Goal: Task Accomplishment & Management: Use online tool/utility

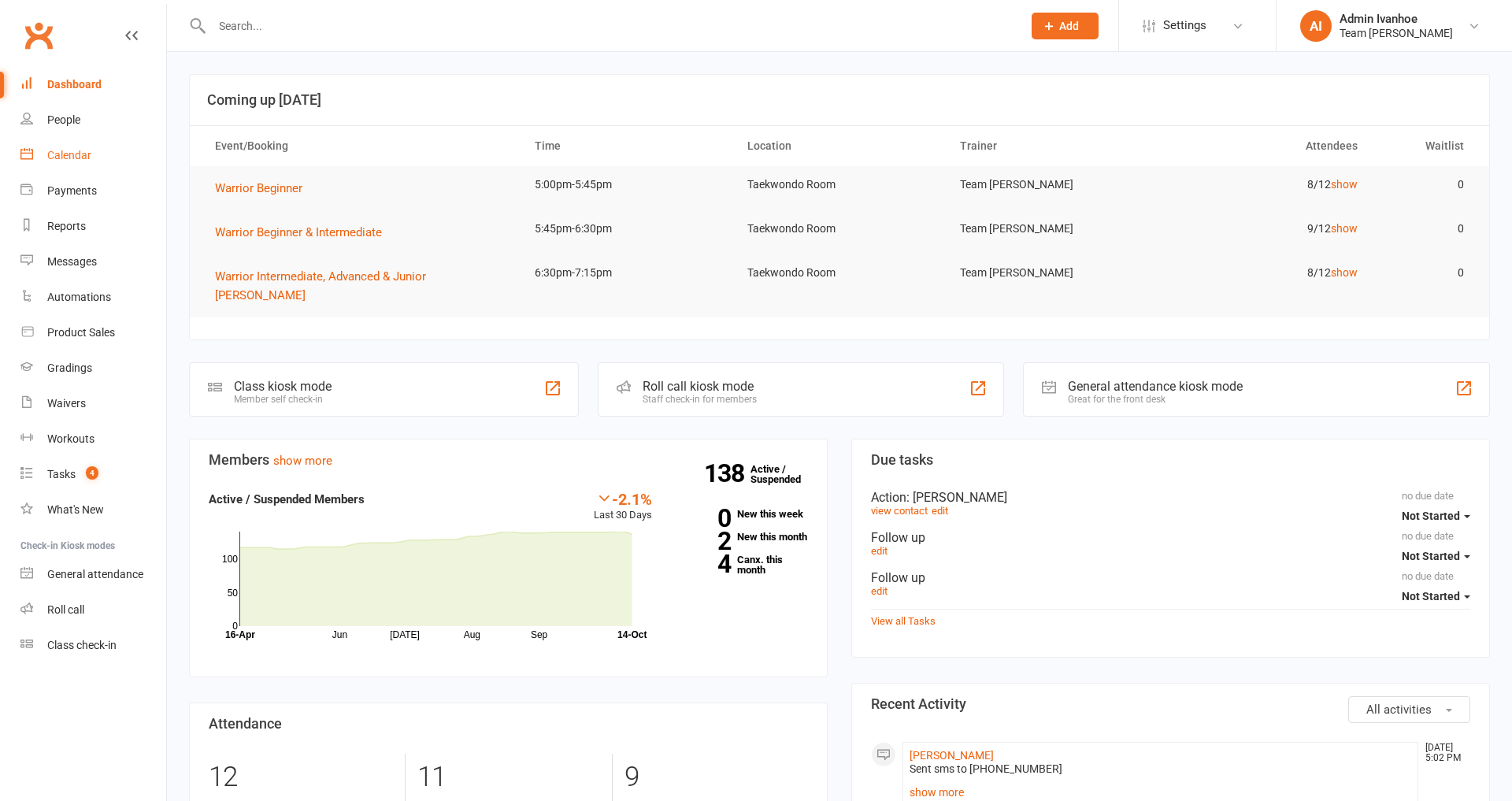
click at [60, 156] on div "Calendar" at bounding box center [69, 155] width 44 height 13
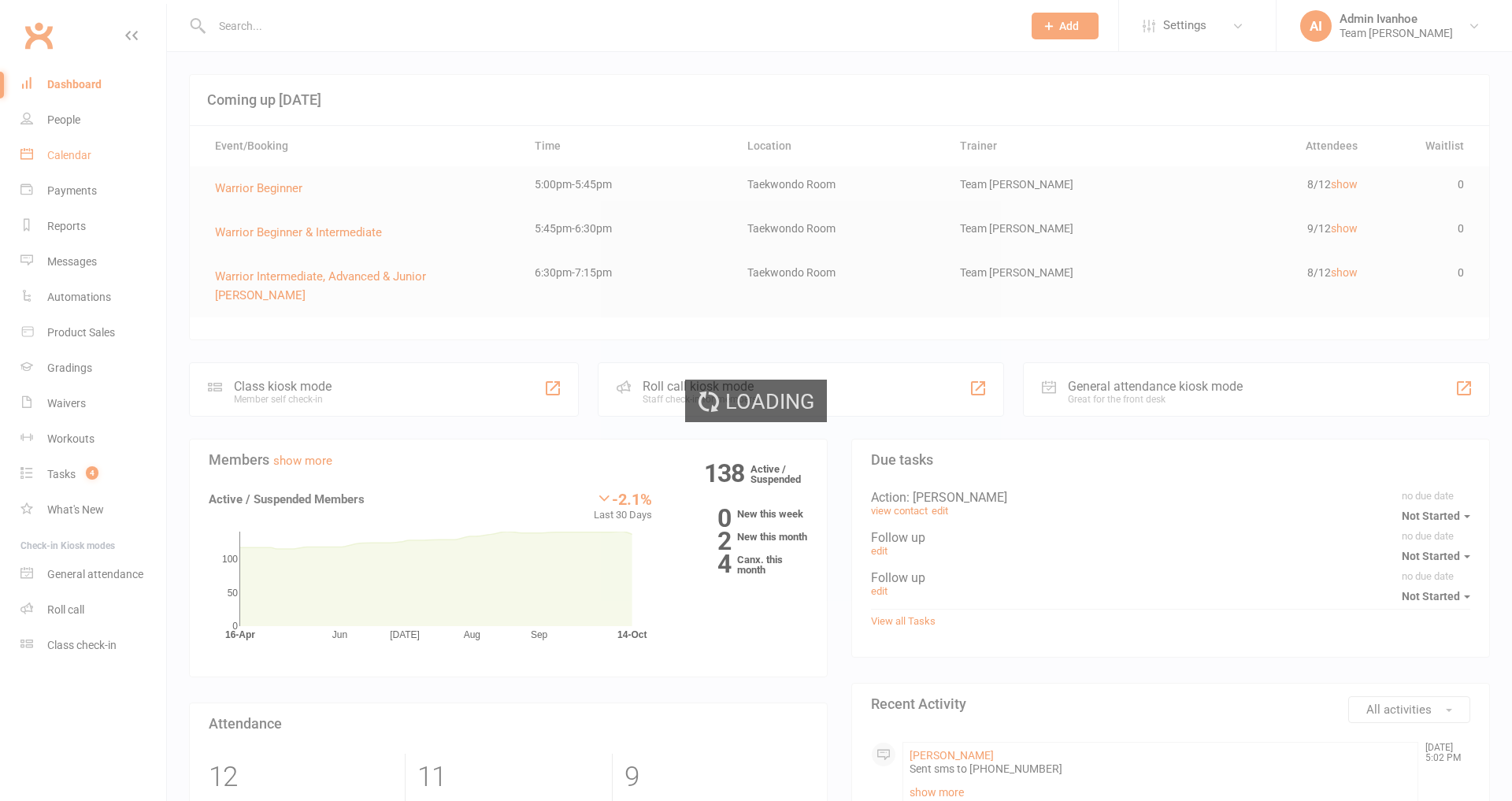
scroll to position [6, 0]
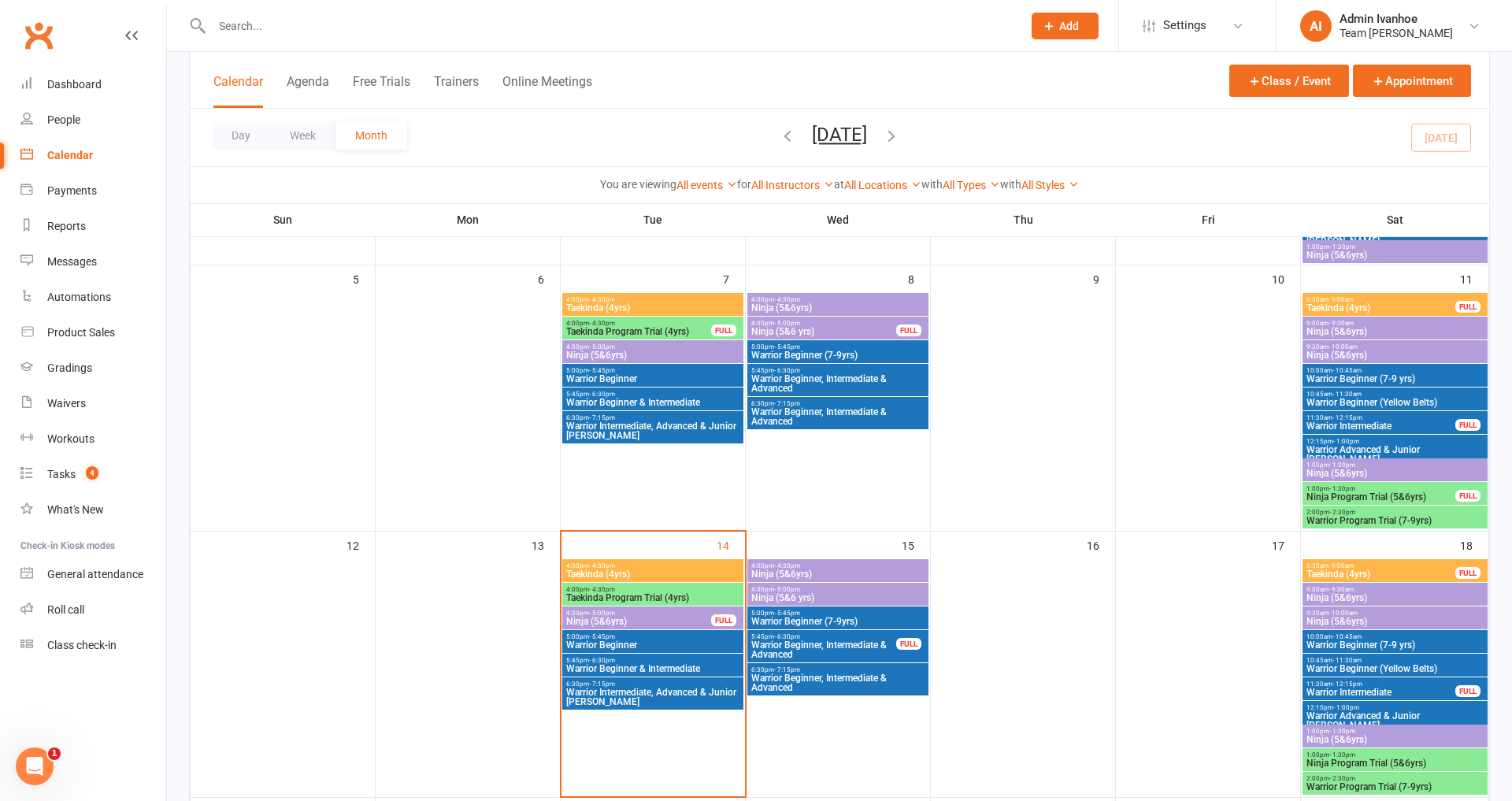
click at [651, 593] on span "Taekinda Program Trial (4yrs)" at bounding box center [653, 598] width 175 height 10
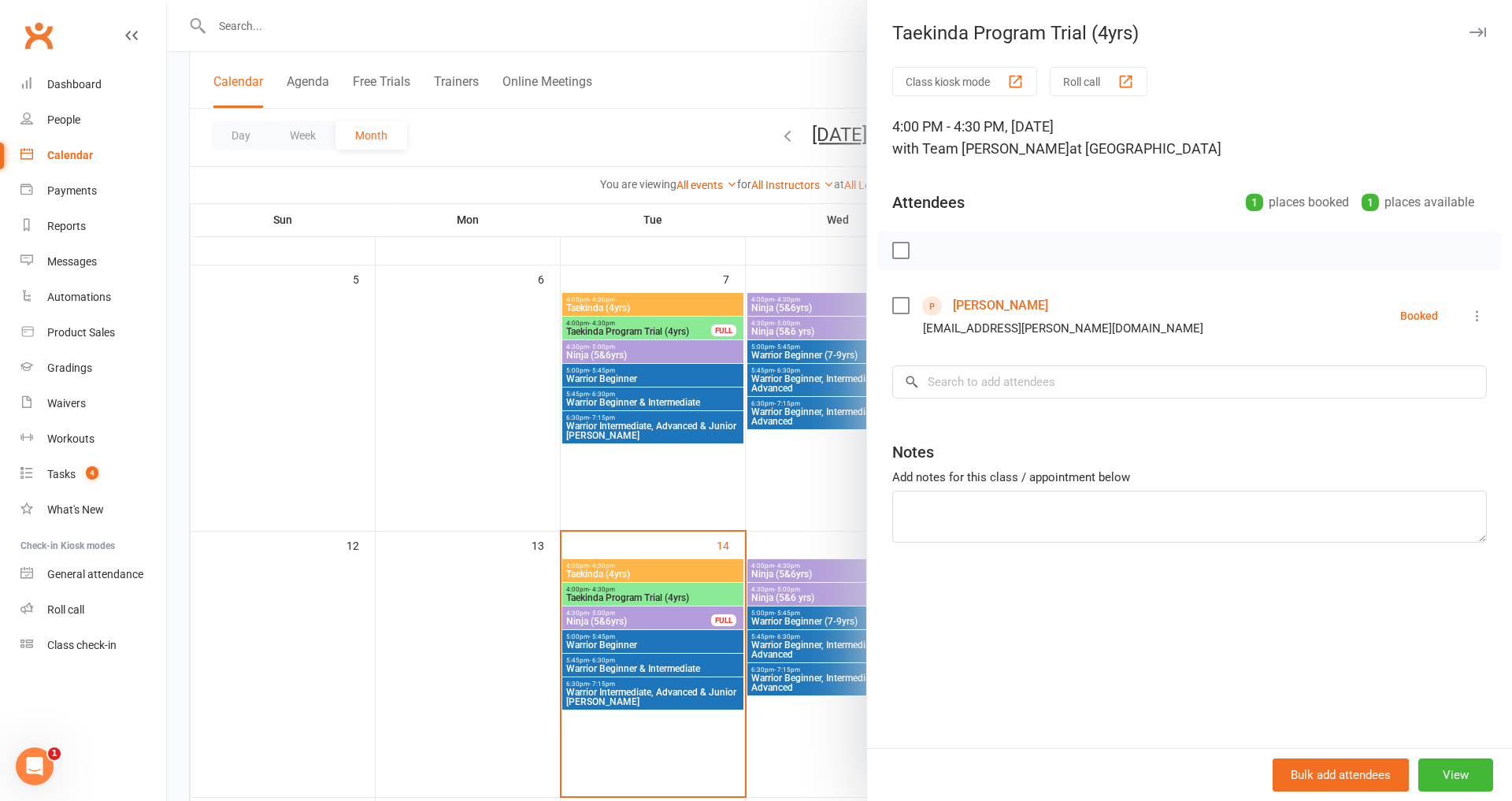
click at [991, 312] on link "[PERSON_NAME]" at bounding box center [1001, 305] width 95 height 25
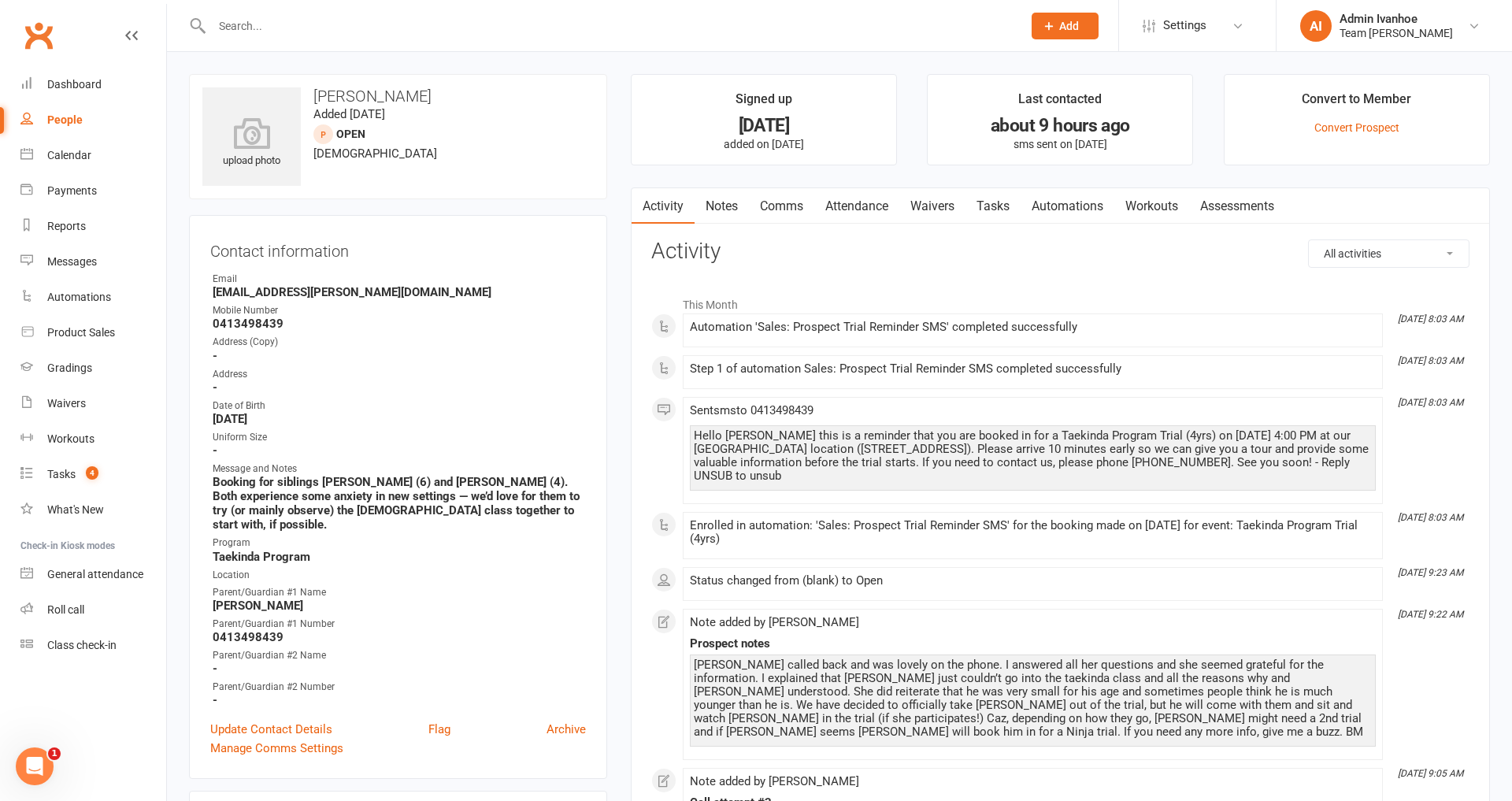
click at [722, 203] on link "Notes" at bounding box center [722, 206] width 54 height 36
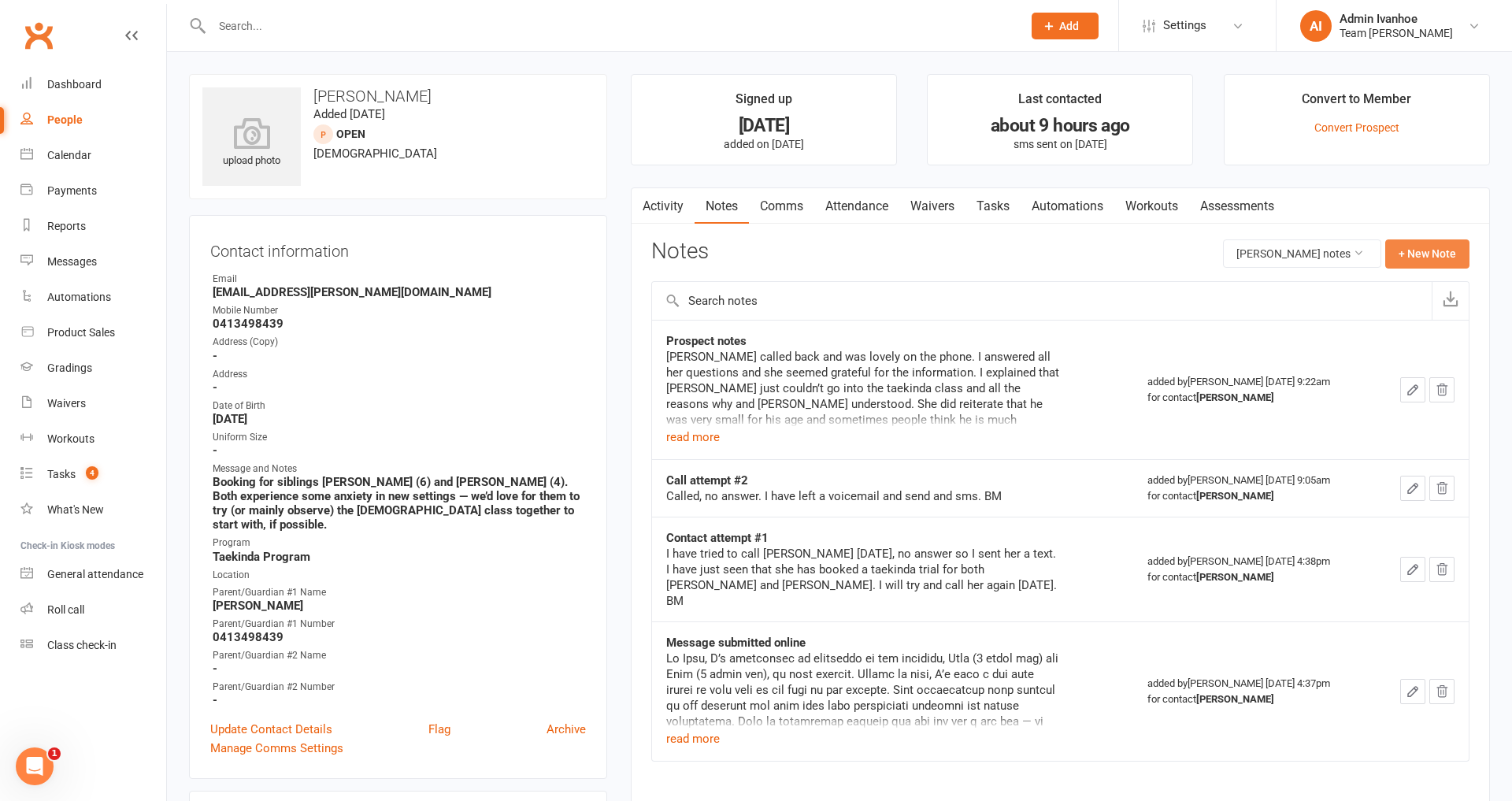
click at [1430, 256] on button "+ New Note" at bounding box center [1427, 253] width 84 height 28
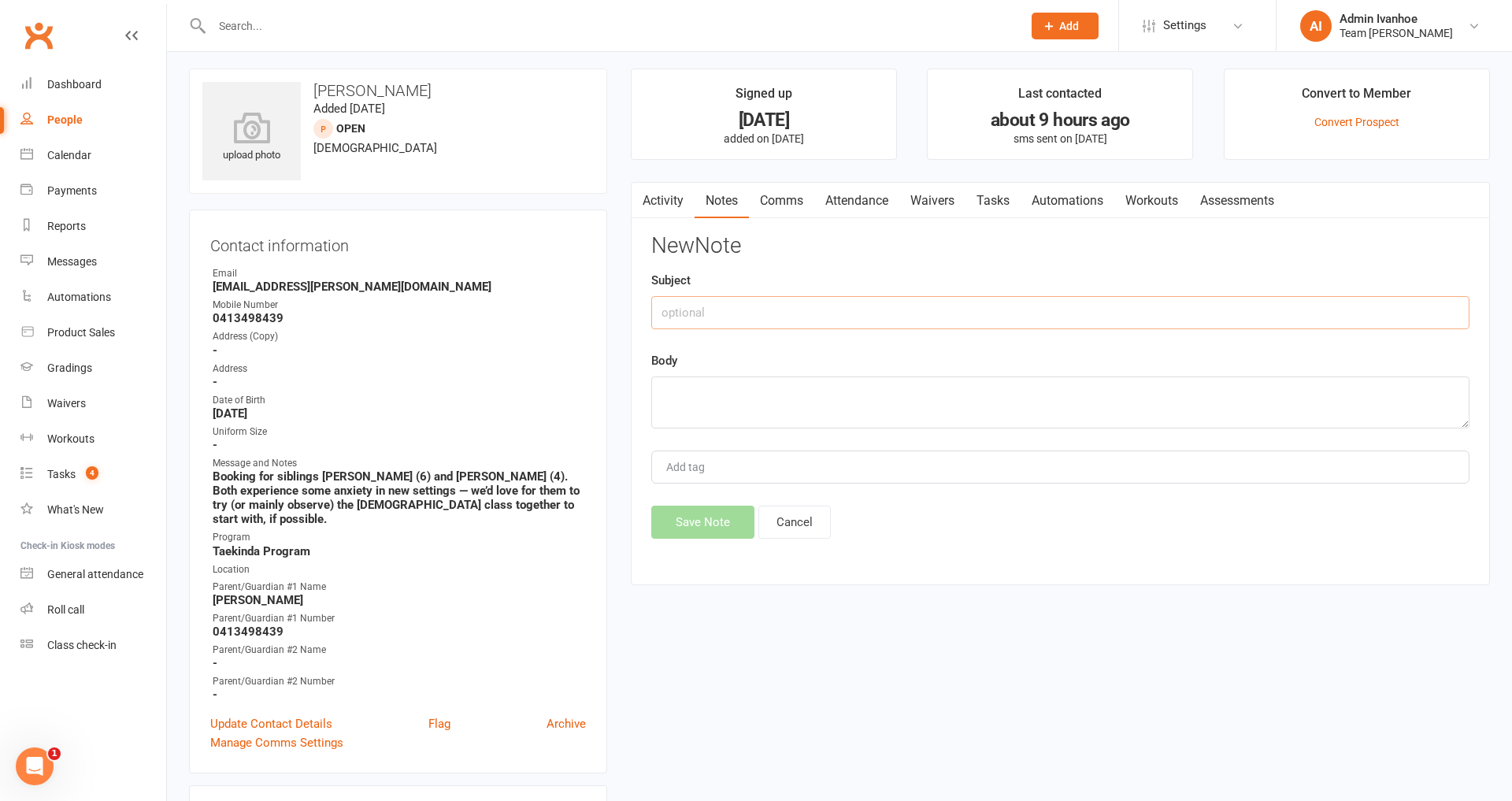
scroll to position [8, 0]
click at [937, 312] on input "text" at bounding box center [1060, 310] width 818 height 33
type input "Trial notes #1"
drag, startPoint x: 915, startPoint y: 402, endPoint x: 924, endPoint y: 413, distance: 14.2
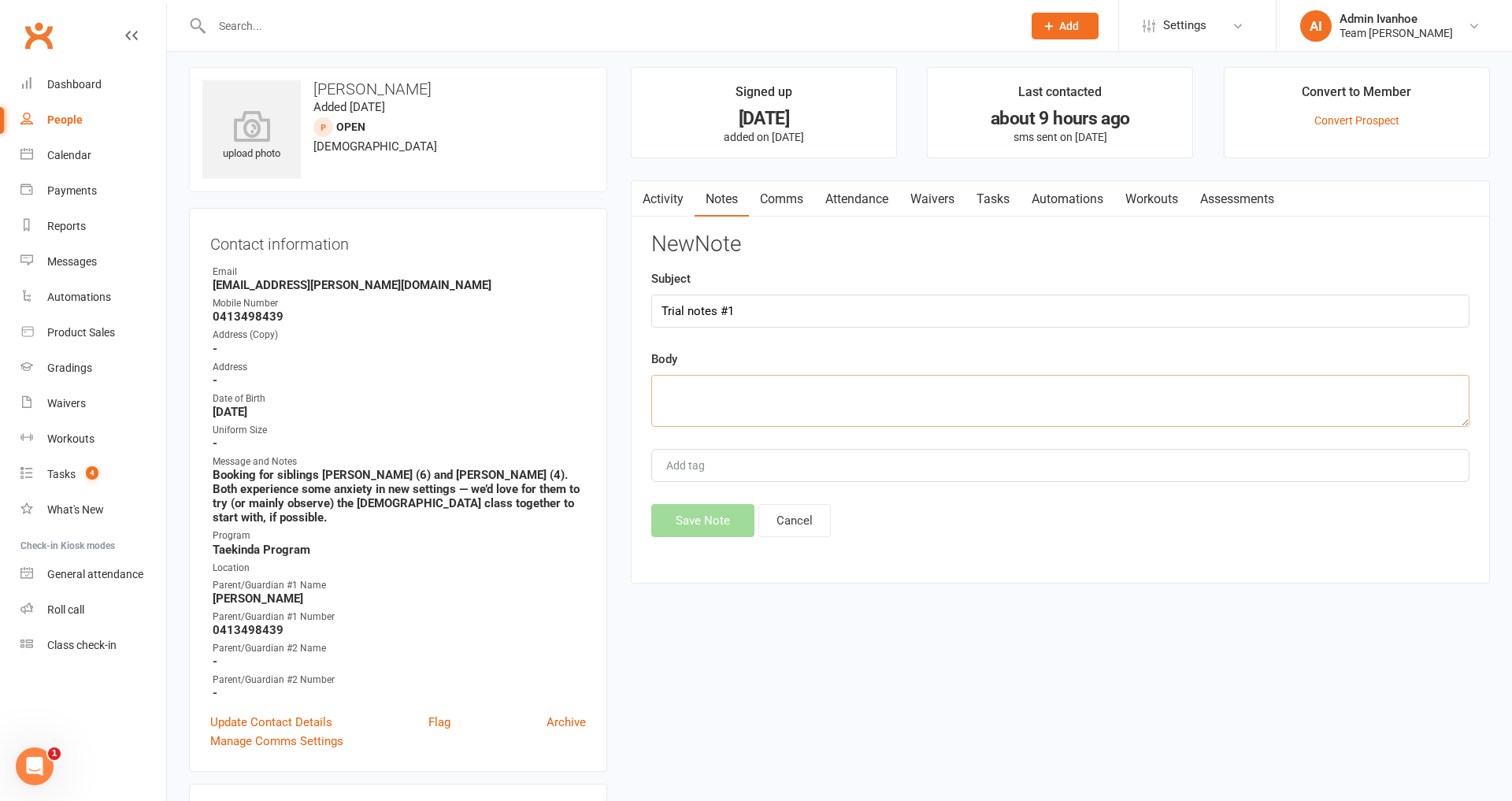
click at [915, 402] on textarea at bounding box center [1060, 400] width 818 height 52
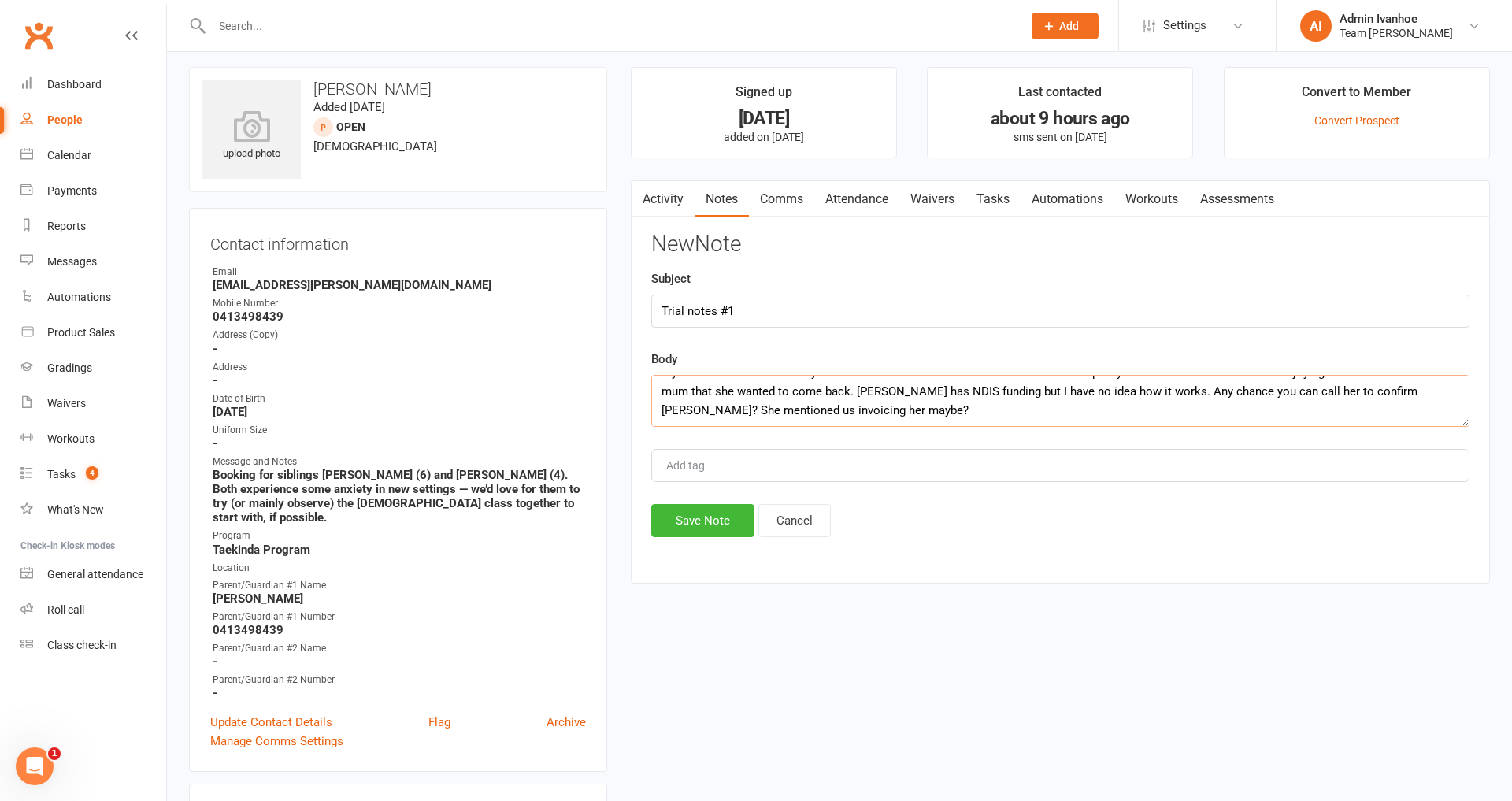
scroll to position [48, 0]
click at [698, 422] on textarea "[PERSON_NAME] was shy coming in and wanted to sit with mum - but not more than …" at bounding box center [1060, 400] width 818 height 52
click at [739, 414] on textarea "[PERSON_NAME] was shy coming in and wanted to sit with mum - but not more than …" at bounding box center [1060, 400] width 818 height 52
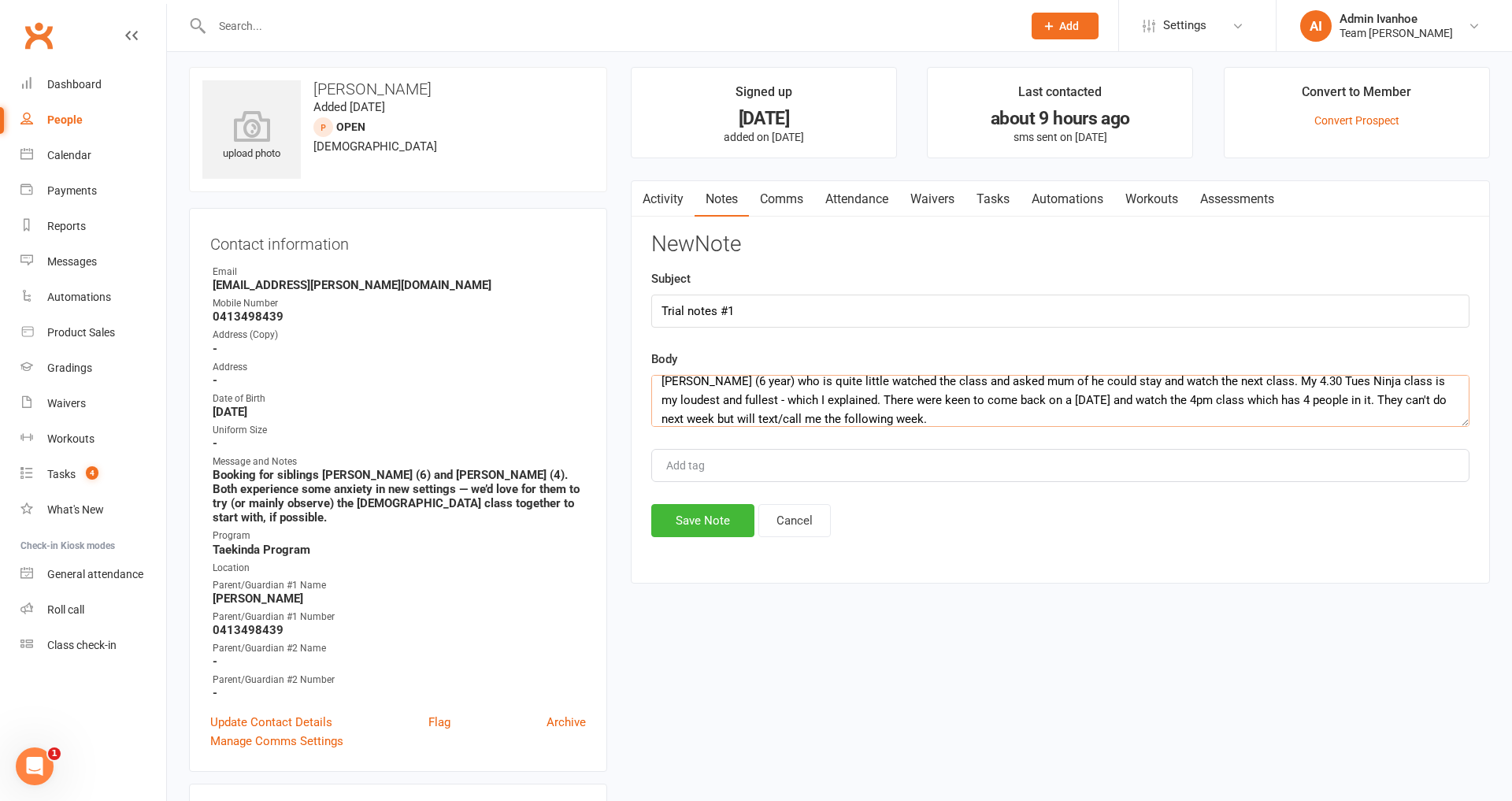
scroll to position [104, 0]
type textarea "[PERSON_NAME] was shy coming in and wanted to sit with mum - but not more than …"
click at [679, 525] on button "Save Note" at bounding box center [703, 520] width 104 height 33
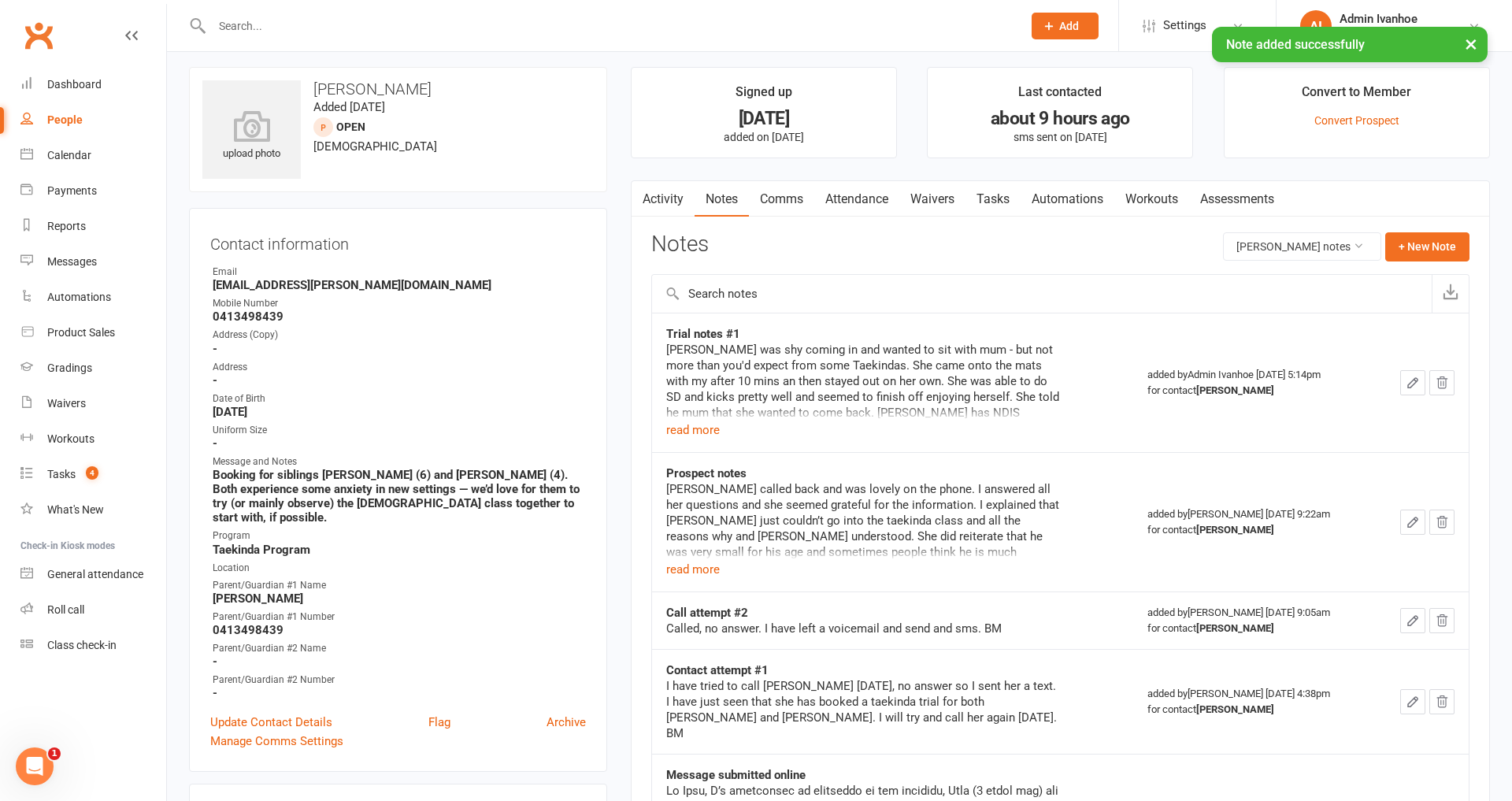
click at [688, 432] on button "read more" at bounding box center [693, 430] width 53 height 19
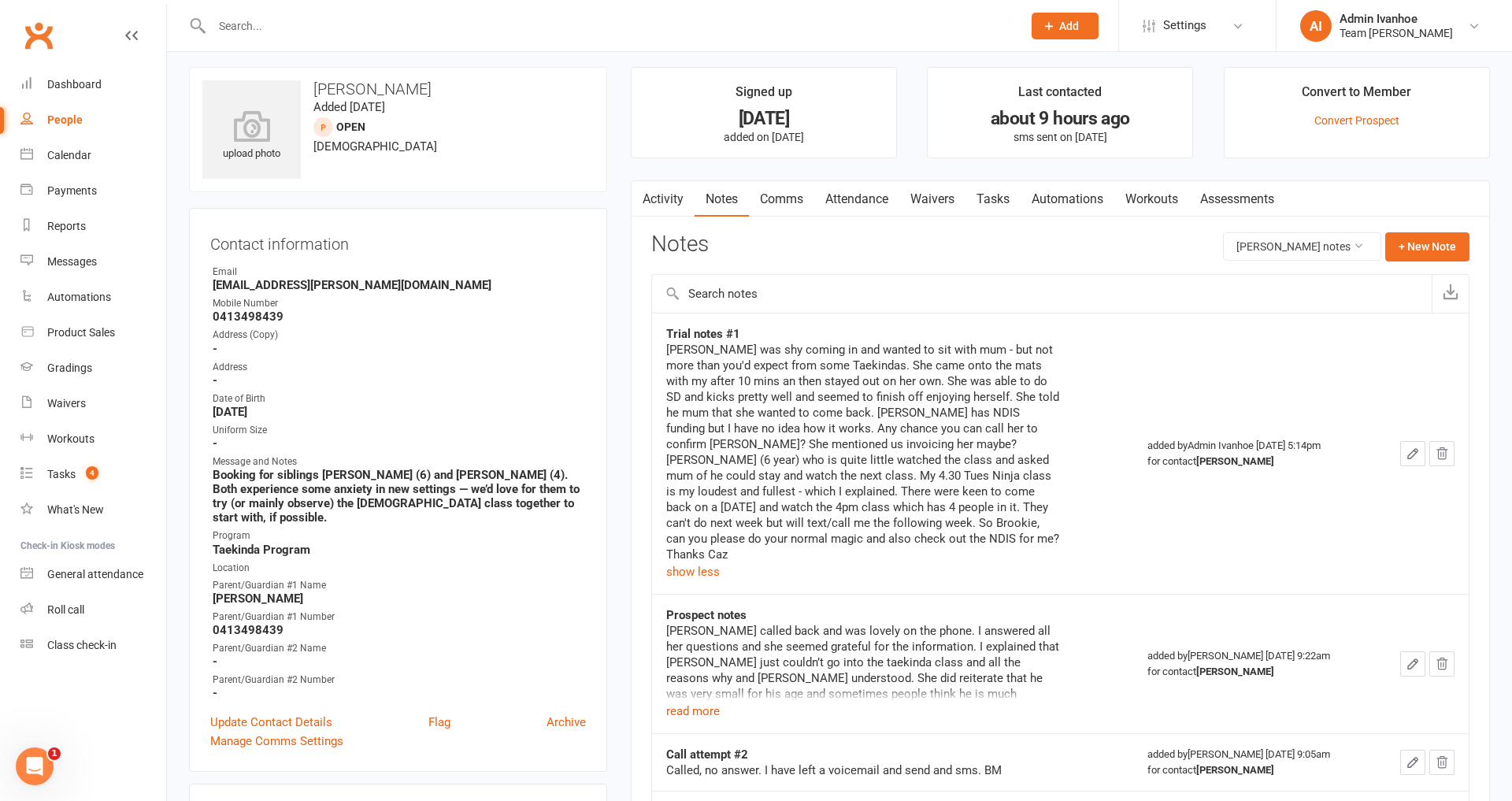
click at [1414, 451] on icon "button" at bounding box center [1413, 454] width 15 height 15
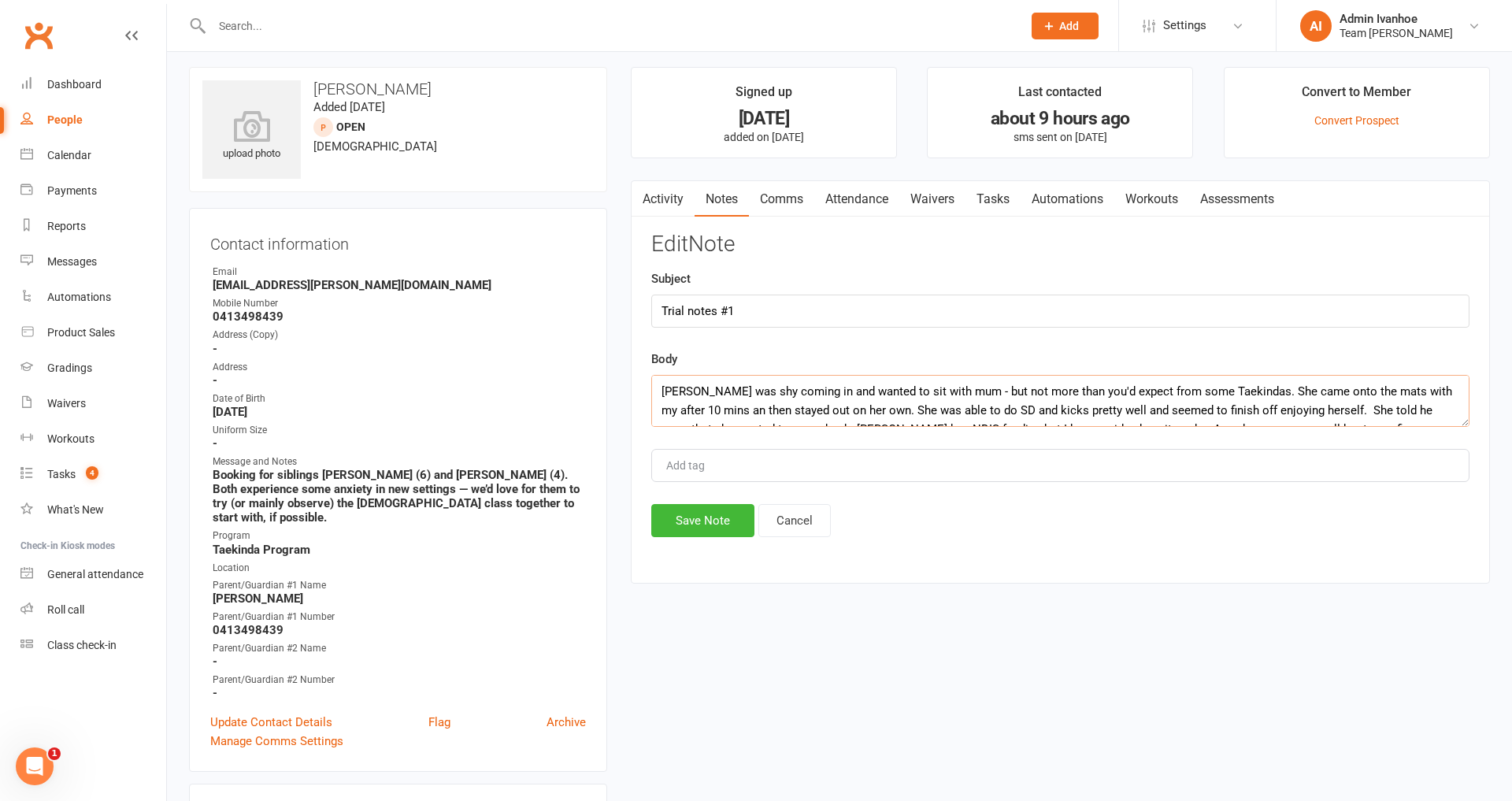
click at [1395, 393] on textarea "[PERSON_NAME] was shy coming in and wanted to sit with mum - but not more than …" at bounding box center [1060, 400] width 818 height 52
type textarea "[PERSON_NAME] was shy coming in and wanted to sit with mum - but not more than …"
click at [680, 530] on button "Save Note" at bounding box center [703, 520] width 104 height 33
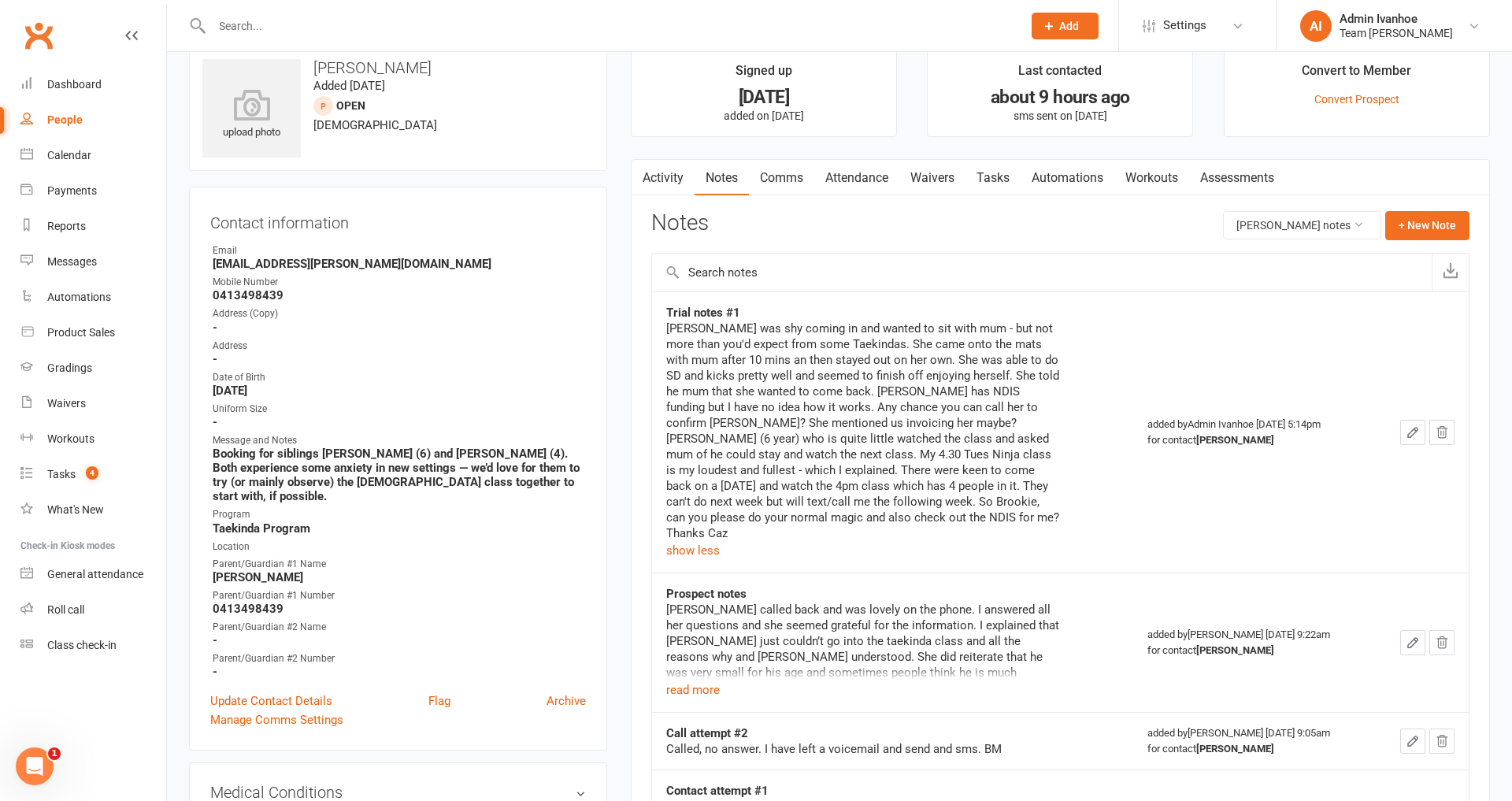
scroll to position [22, 1]
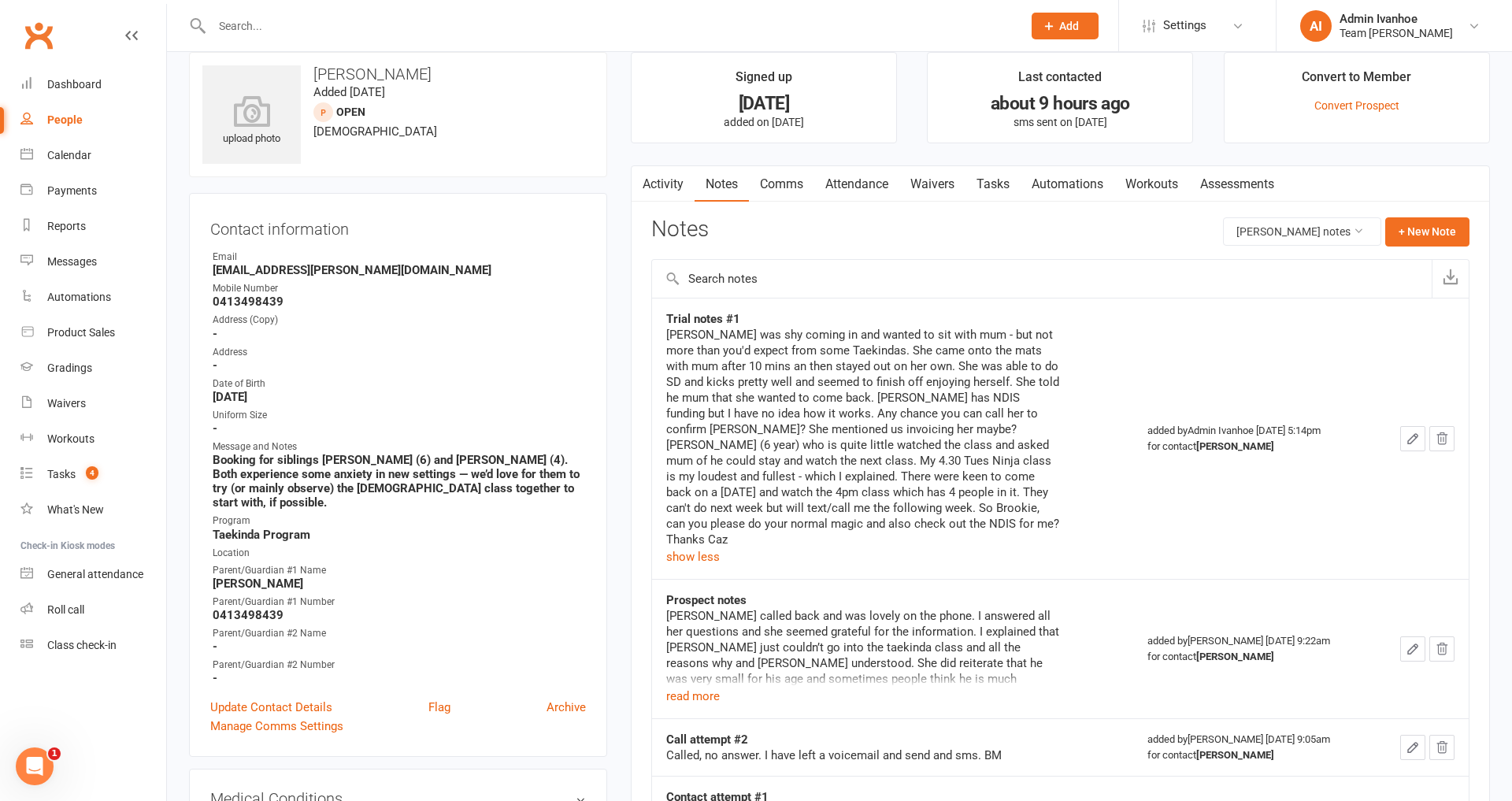
click at [1420, 433] on button "button" at bounding box center [1412, 439] width 25 height 25
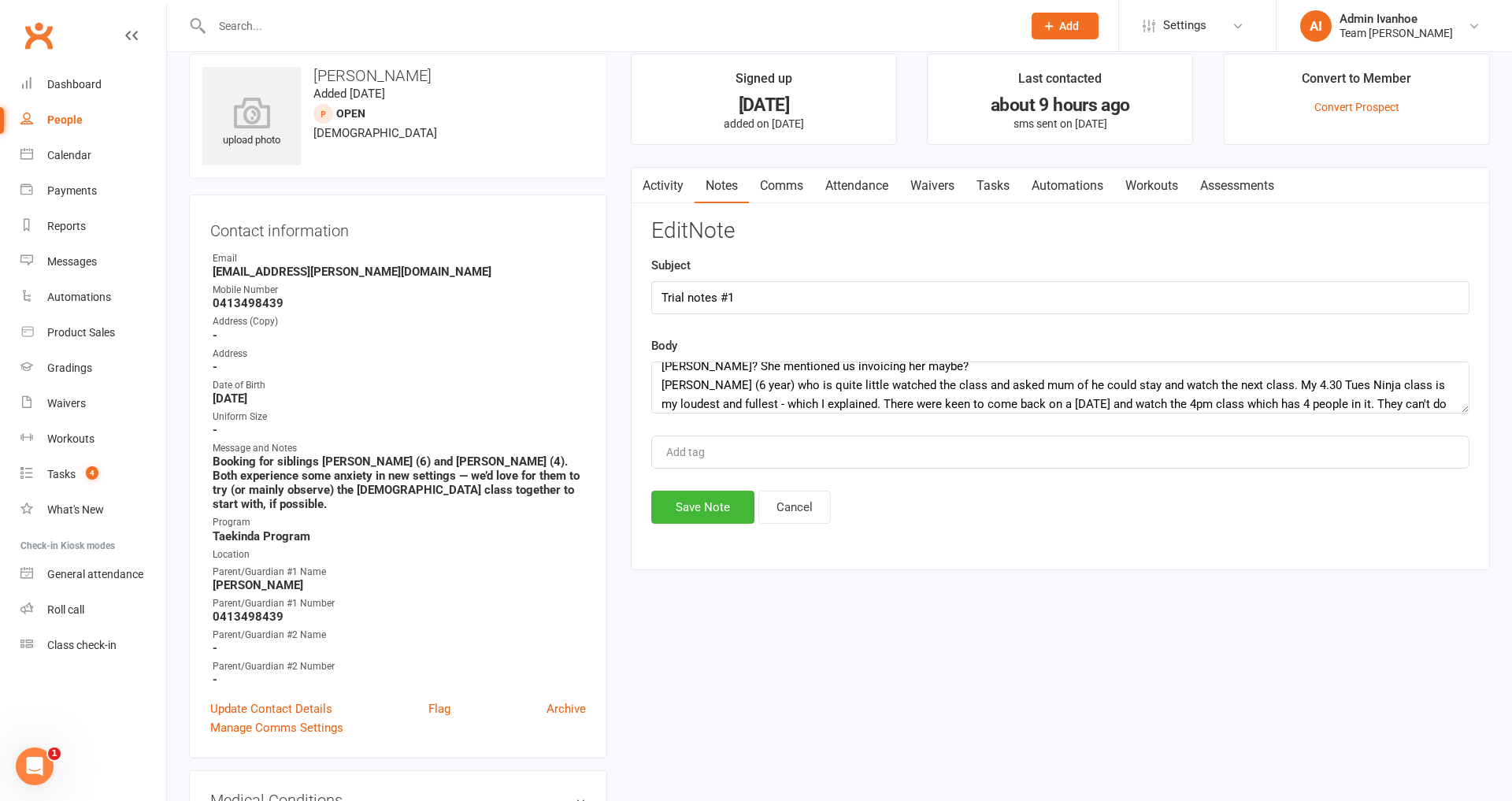
scroll to position [0, 0]
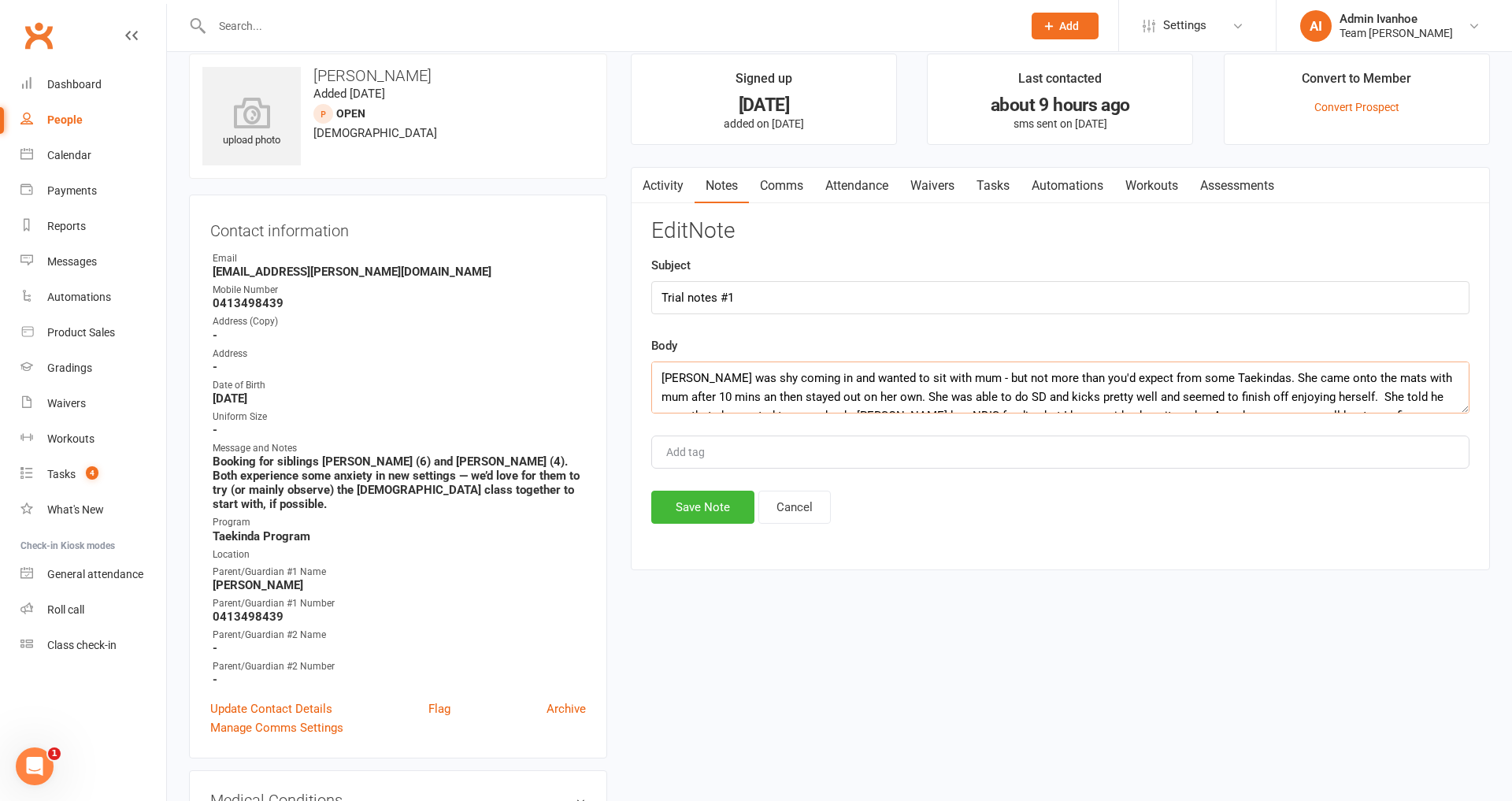
click at [826, 413] on textarea "[PERSON_NAME] was shy coming in and wanted to sit with mum - but not more than …" at bounding box center [1060, 388] width 818 height 52
click at [784, 413] on textarea "[PERSON_NAME] was shy coming in and wanted to sit with mum - but not more than …" at bounding box center [1060, 388] width 818 height 52
click at [976, 413] on textarea "[PERSON_NAME] was shy coming in and wanted to sit with mum - but not more than …" at bounding box center [1060, 388] width 818 height 52
click at [1074, 413] on textarea "[PERSON_NAME] was shy coming in and wanted to sit with mum - but not more than …" at bounding box center [1060, 388] width 818 height 52
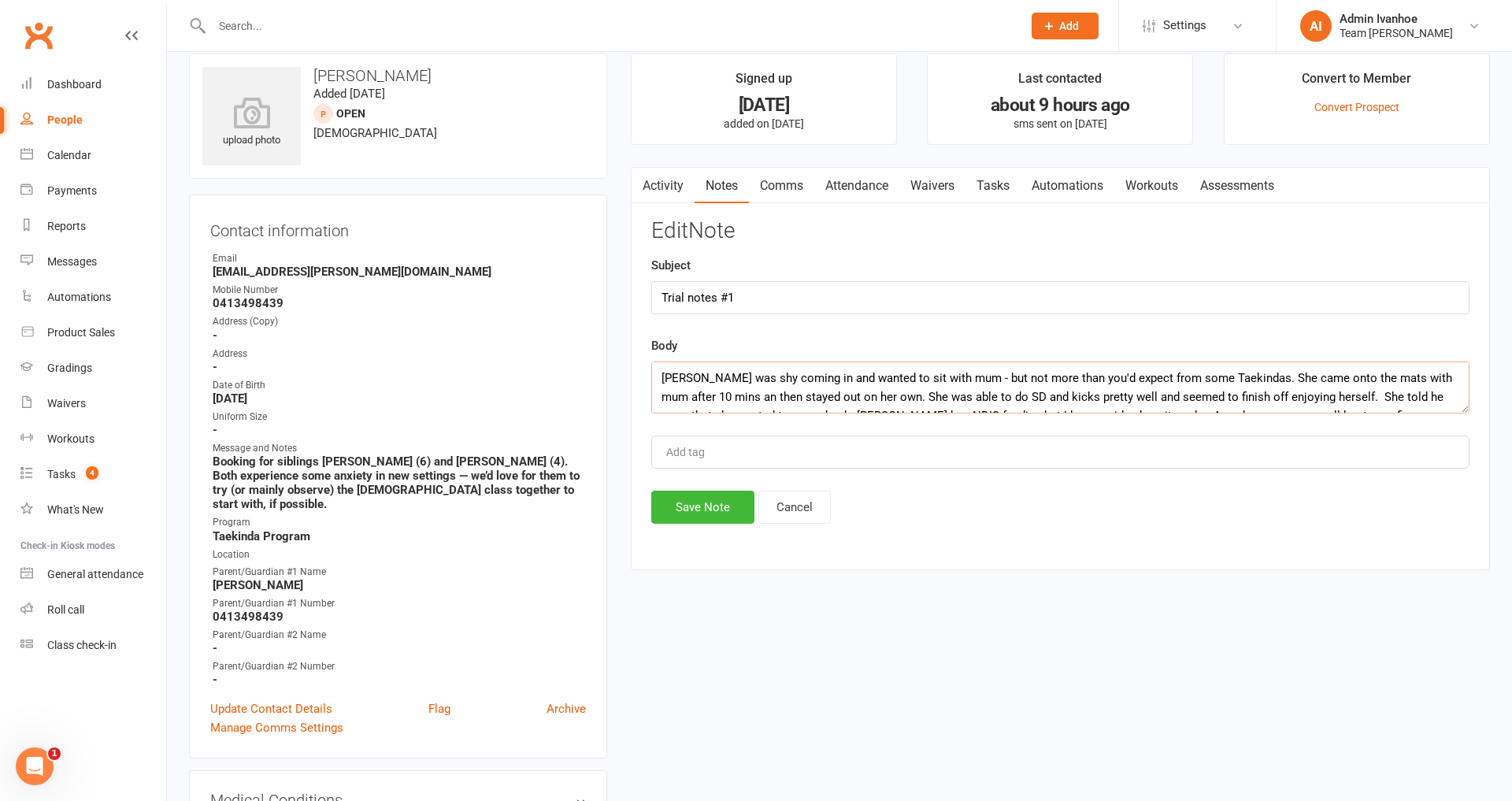
click at [1256, 413] on textarea "[PERSON_NAME] was shy coming in and wanted to sit with mum - but not more than …" at bounding box center [1060, 388] width 818 height 52
click at [913, 413] on textarea "[PERSON_NAME] was shy coming in and wanted to sit with mum - but not more than …" at bounding box center [1060, 387] width 818 height 52
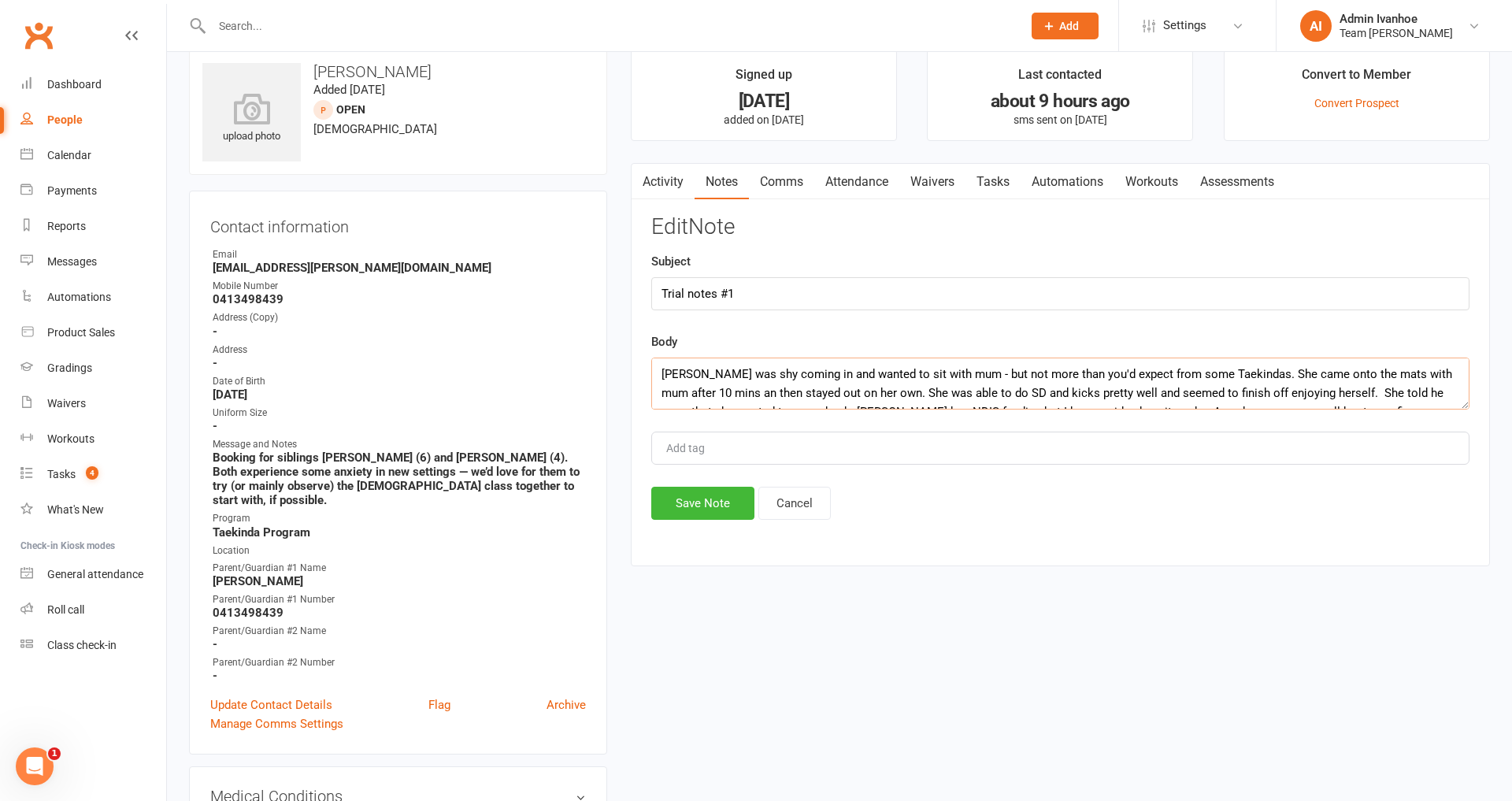
click at [913, 409] on textarea "[PERSON_NAME] was shy coming in and wanted to sit with mum - but not more than …" at bounding box center [1060, 384] width 818 height 52
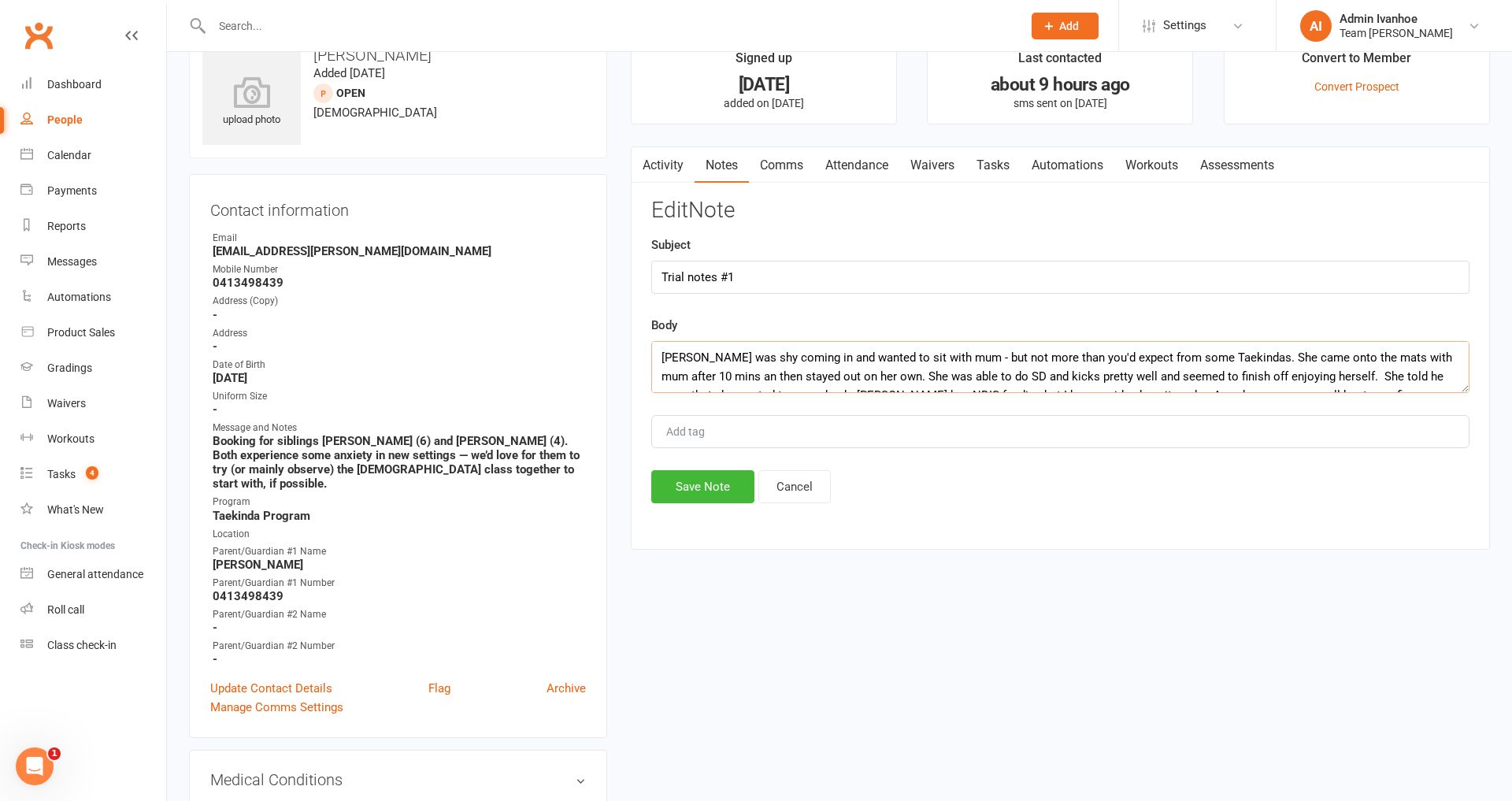
scroll to position [42, 0]
click at [922, 392] on textarea "[PERSON_NAME] was shy coming in and wanted to sit with mum - but not more than …" at bounding box center [1060, 366] width 818 height 52
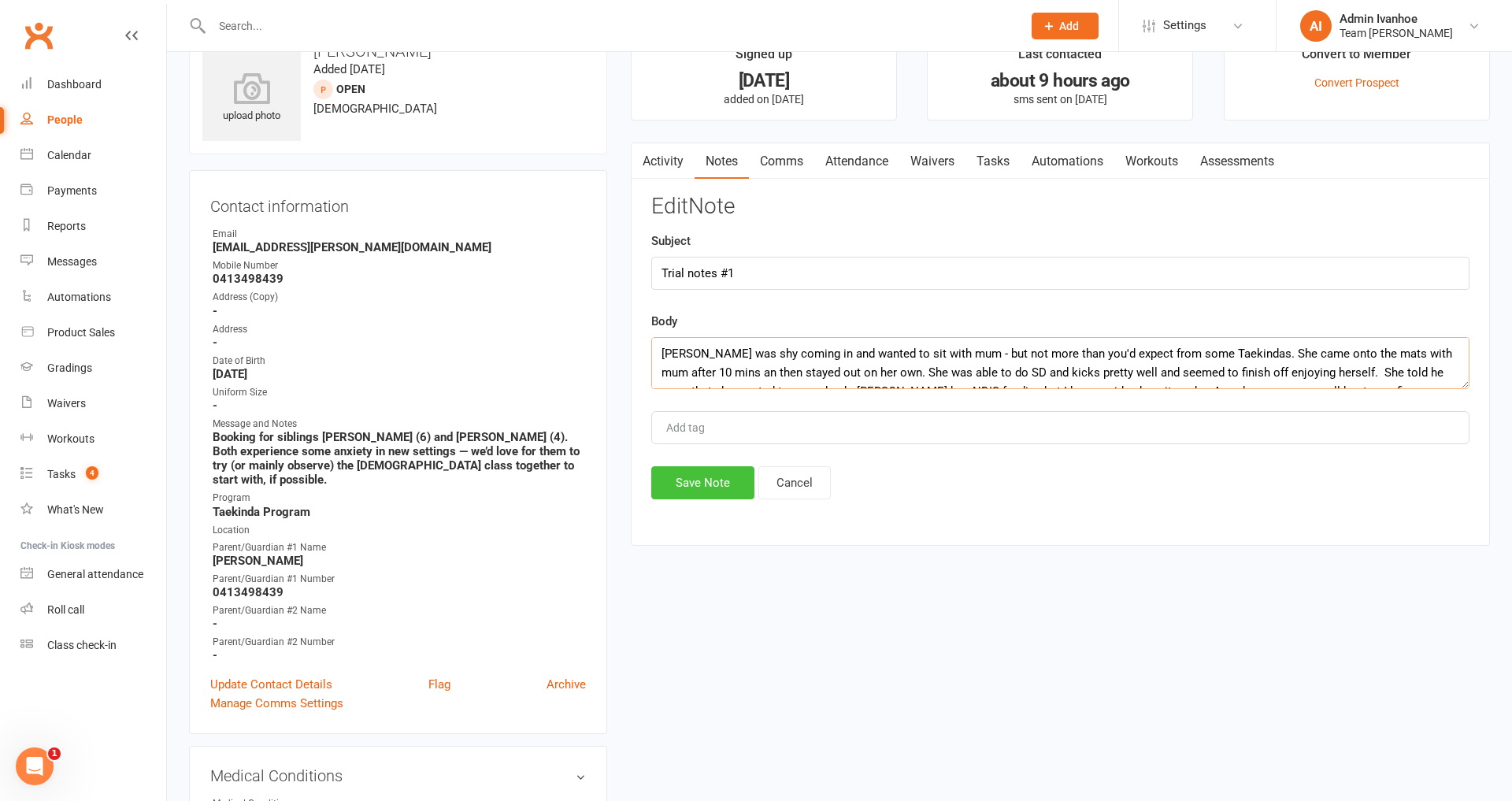
type textarea "[PERSON_NAME] was shy coming in and wanted to sit with mum - but not more than …"
click at [701, 499] on button "Save Note" at bounding box center [703, 482] width 104 height 33
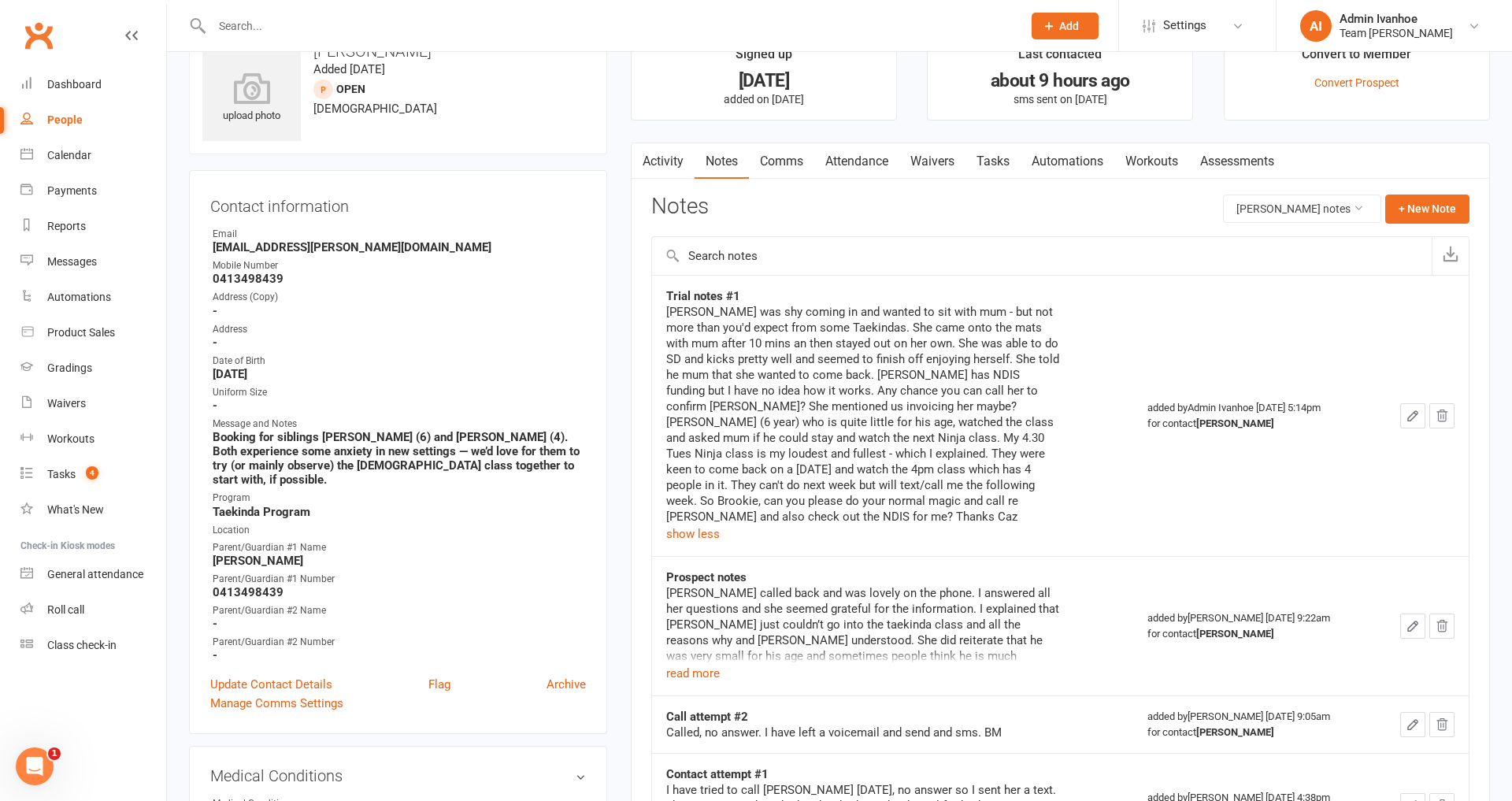
drag, startPoint x: 66, startPoint y: 143, endPoint x: 67, endPoint y: 154, distance: 11.0
click at [66, 145] on link "Calendar" at bounding box center [93, 155] width 146 height 36
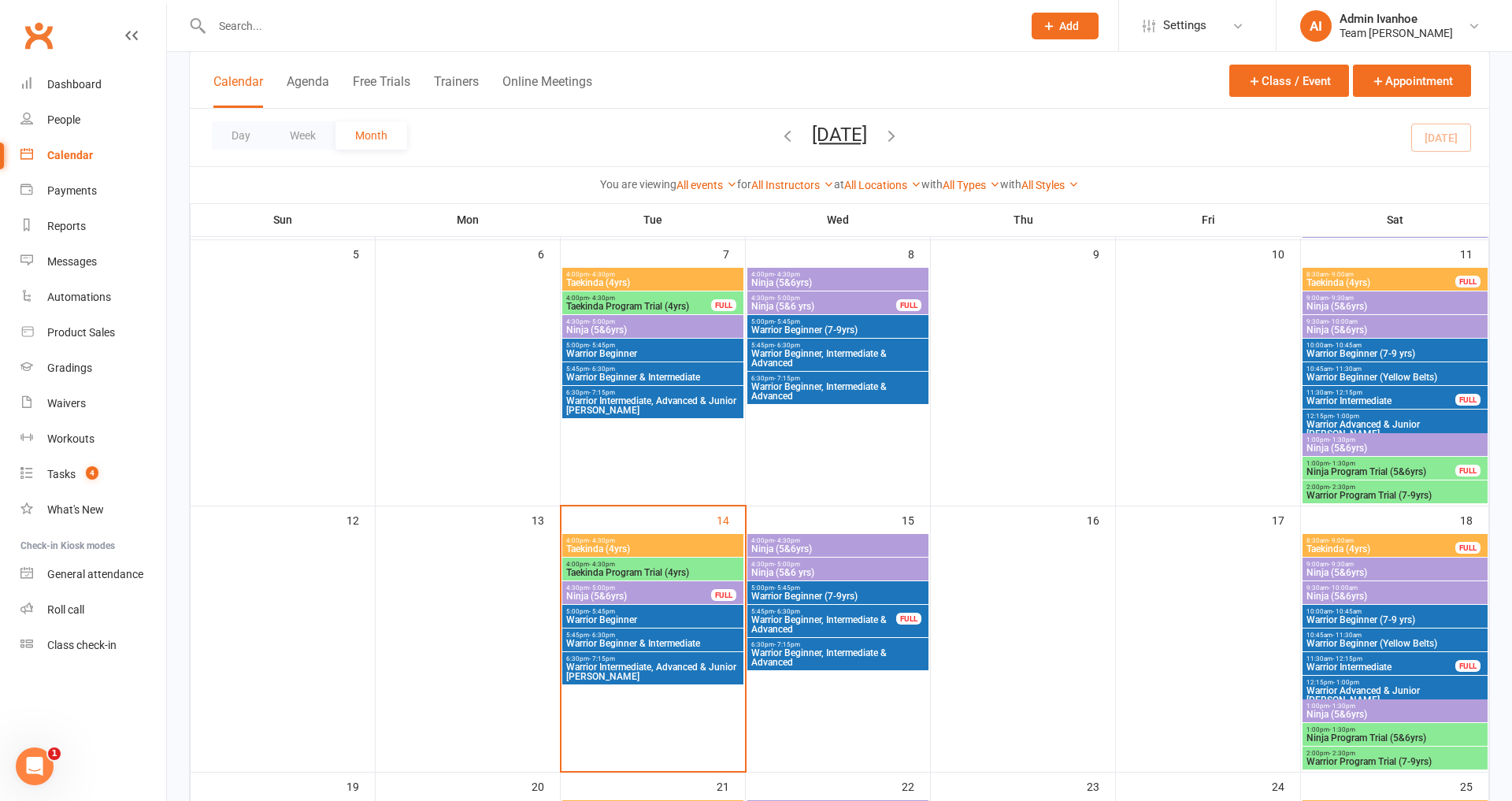
scroll to position [400, 0]
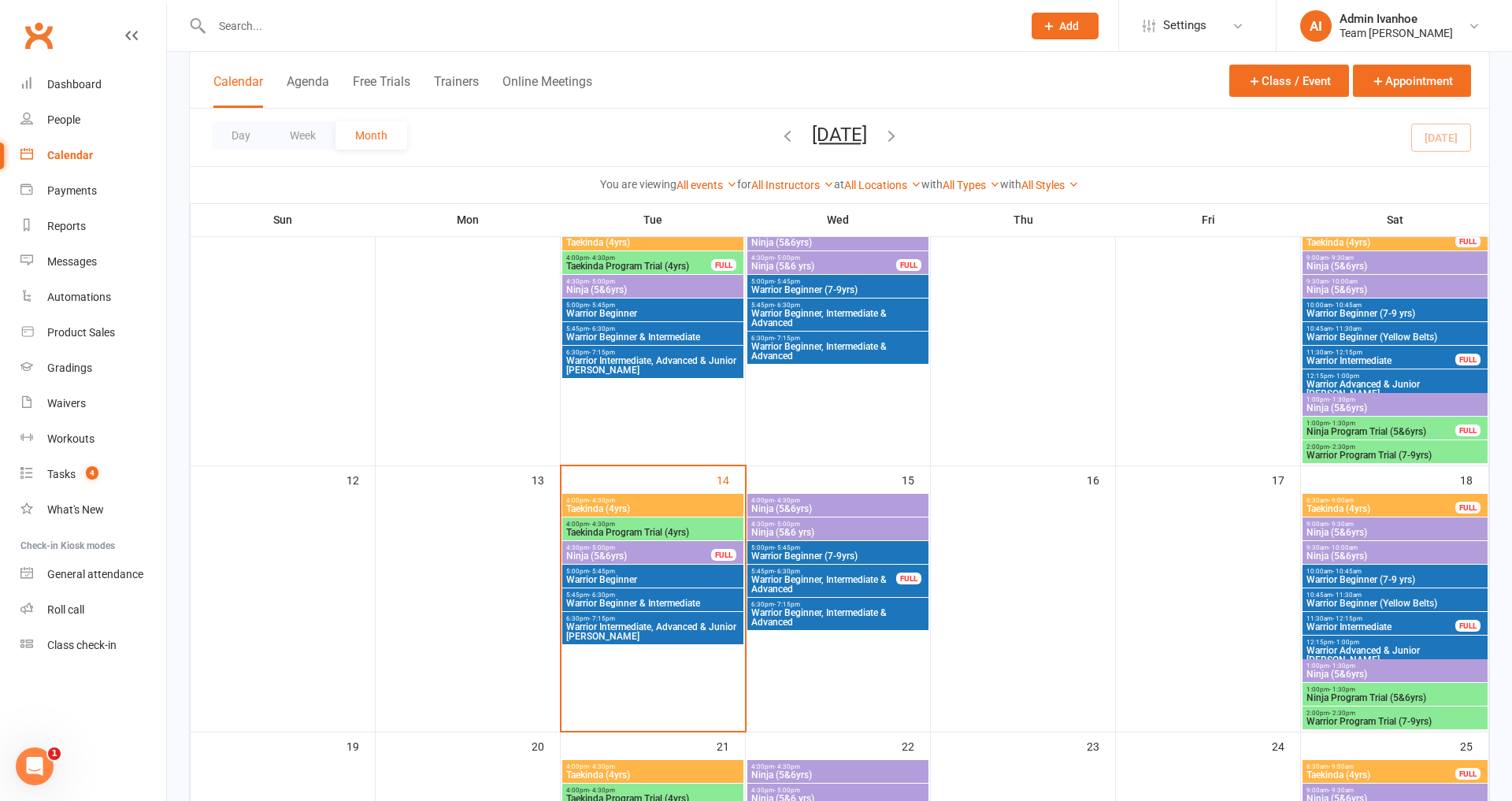
click at [589, 506] on span "Taekinda (4yrs)" at bounding box center [653, 509] width 175 height 10
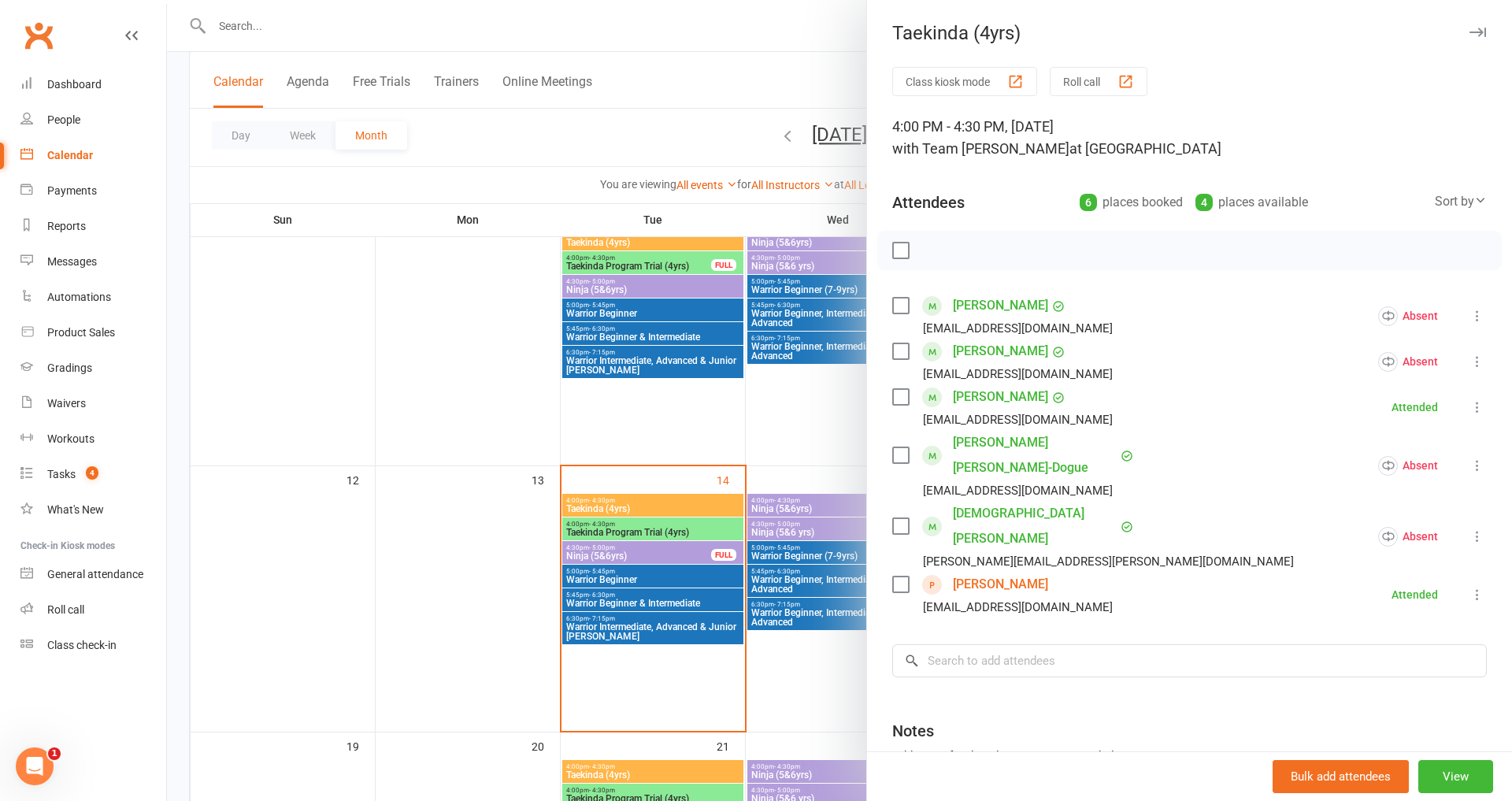
click at [1118, 86] on button "Roll call" at bounding box center [1099, 82] width 98 height 29
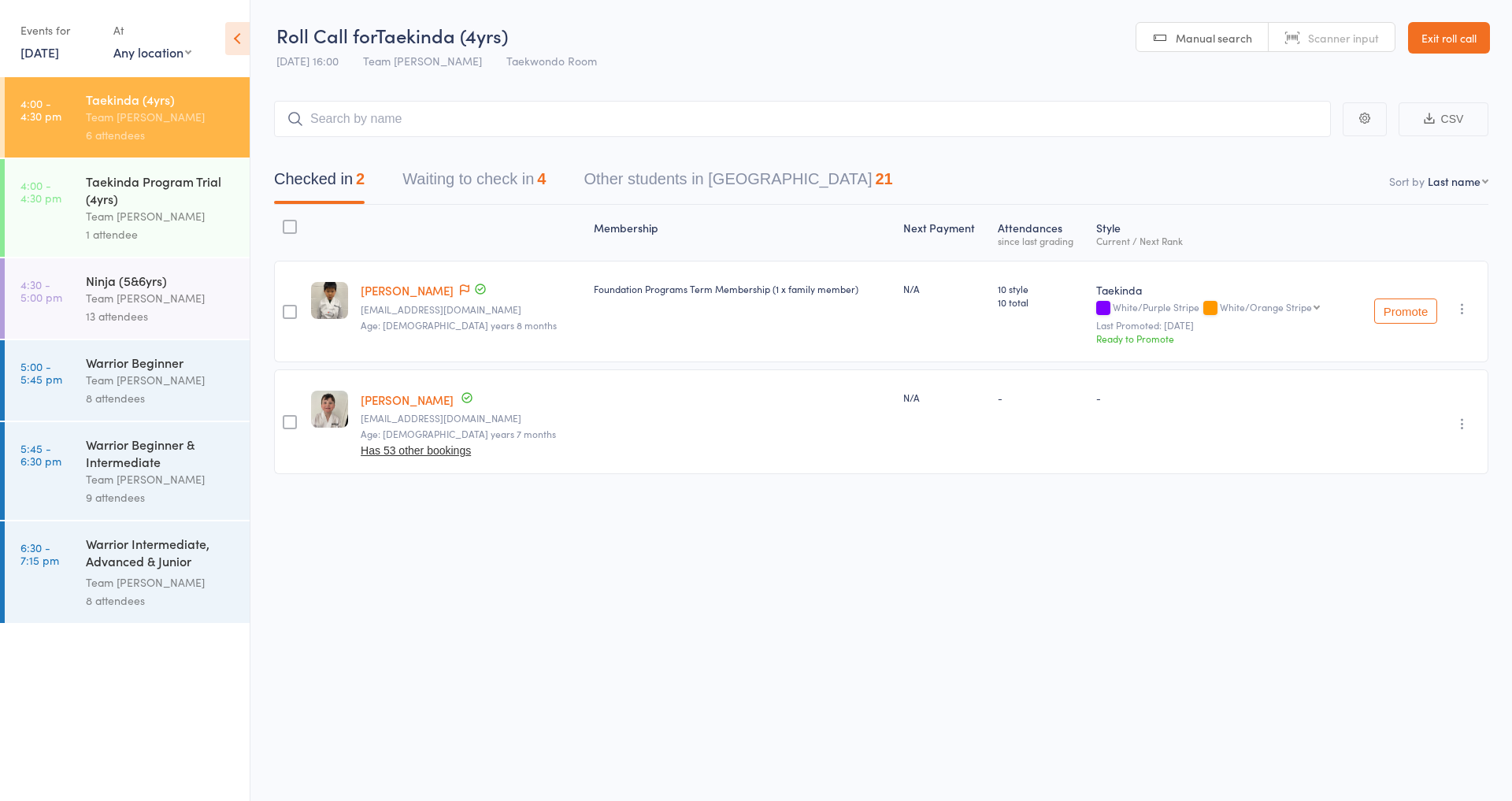
click at [1408, 315] on button "Promote" at bounding box center [1406, 311] width 63 height 25
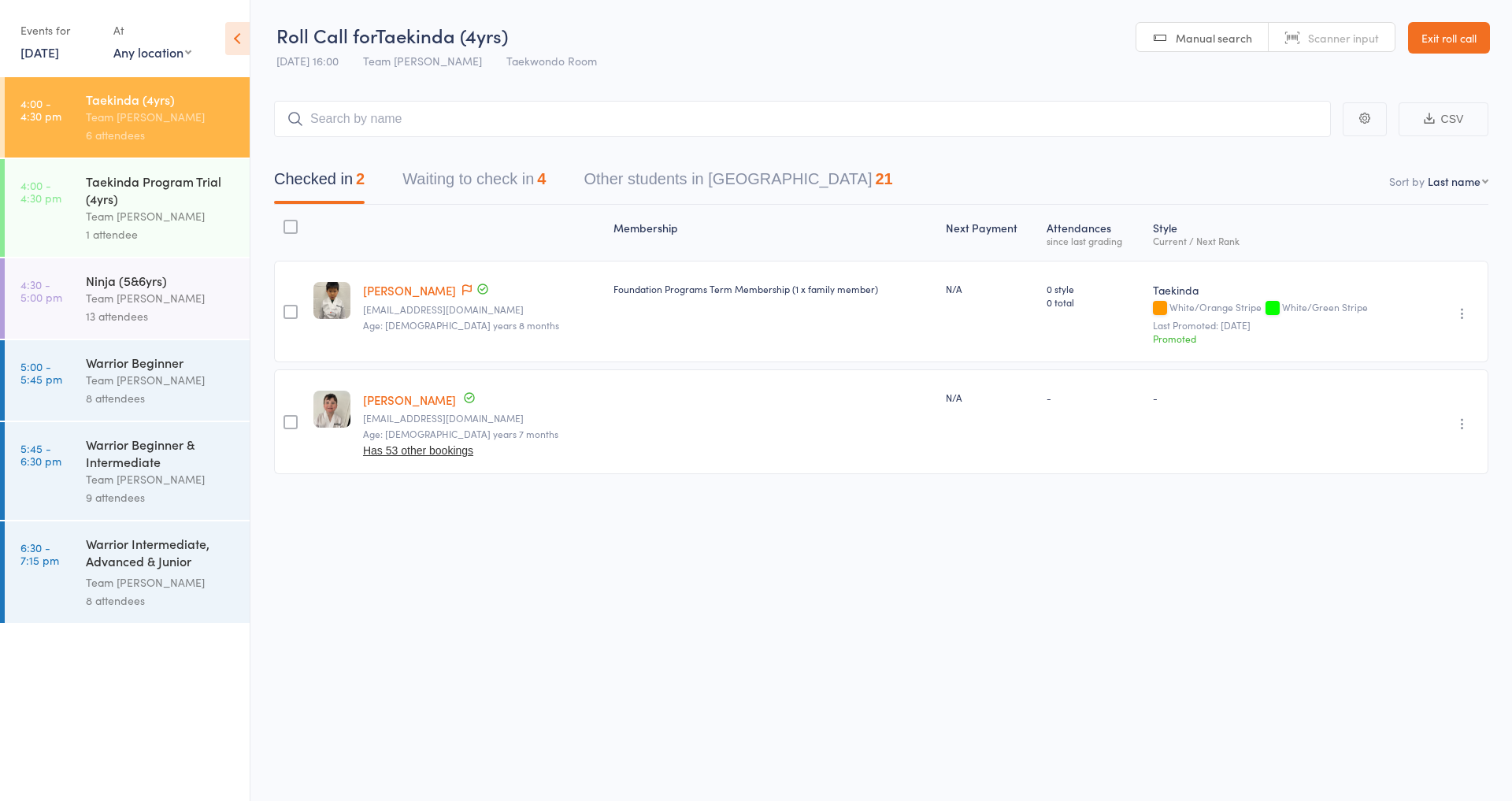
click at [480, 184] on button "Waiting to check in 4" at bounding box center [473, 184] width 143 height 42
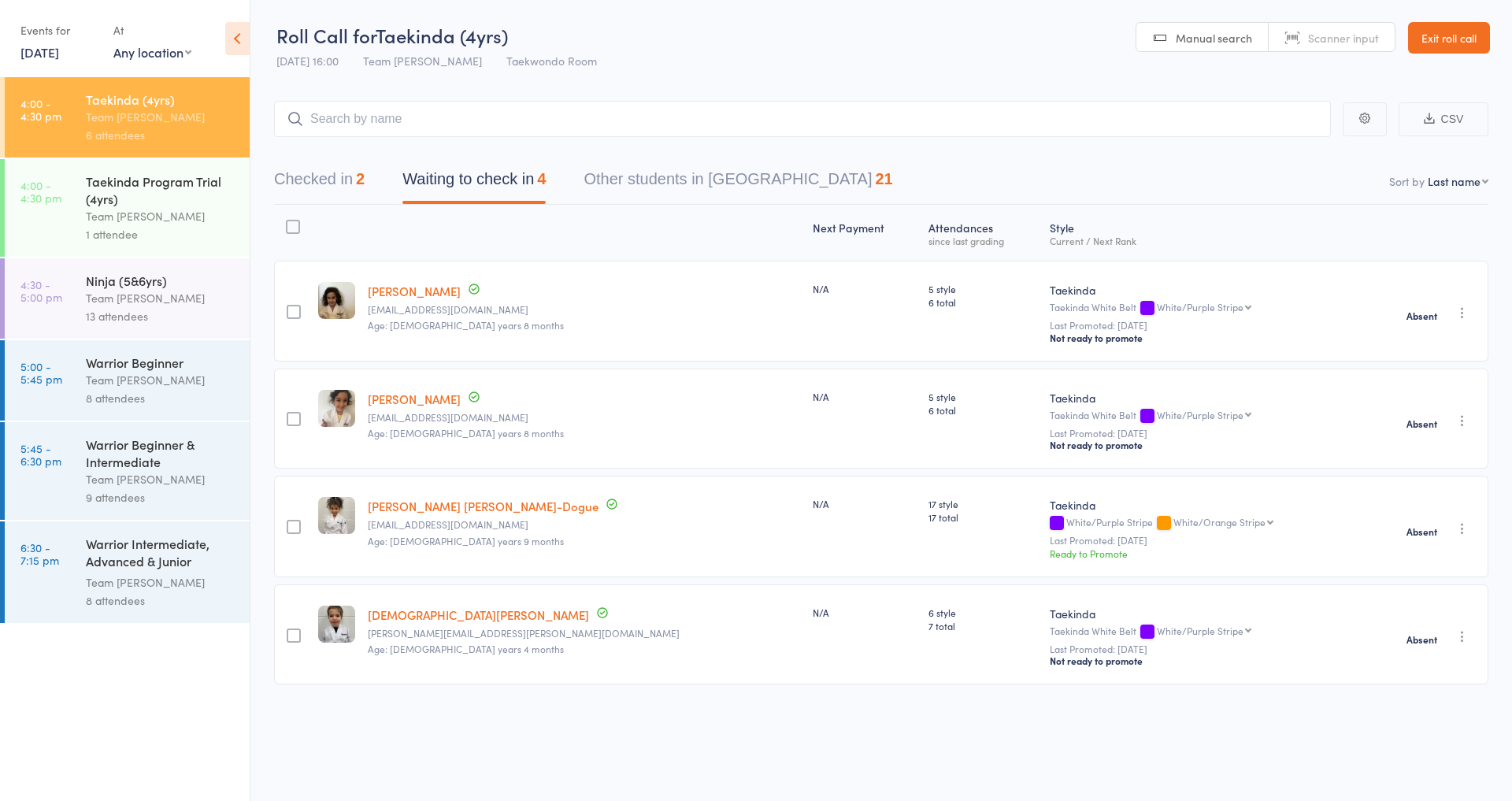
click at [231, 218] on div "Team [PERSON_NAME]" at bounding box center [161, 216] width 150 height 18
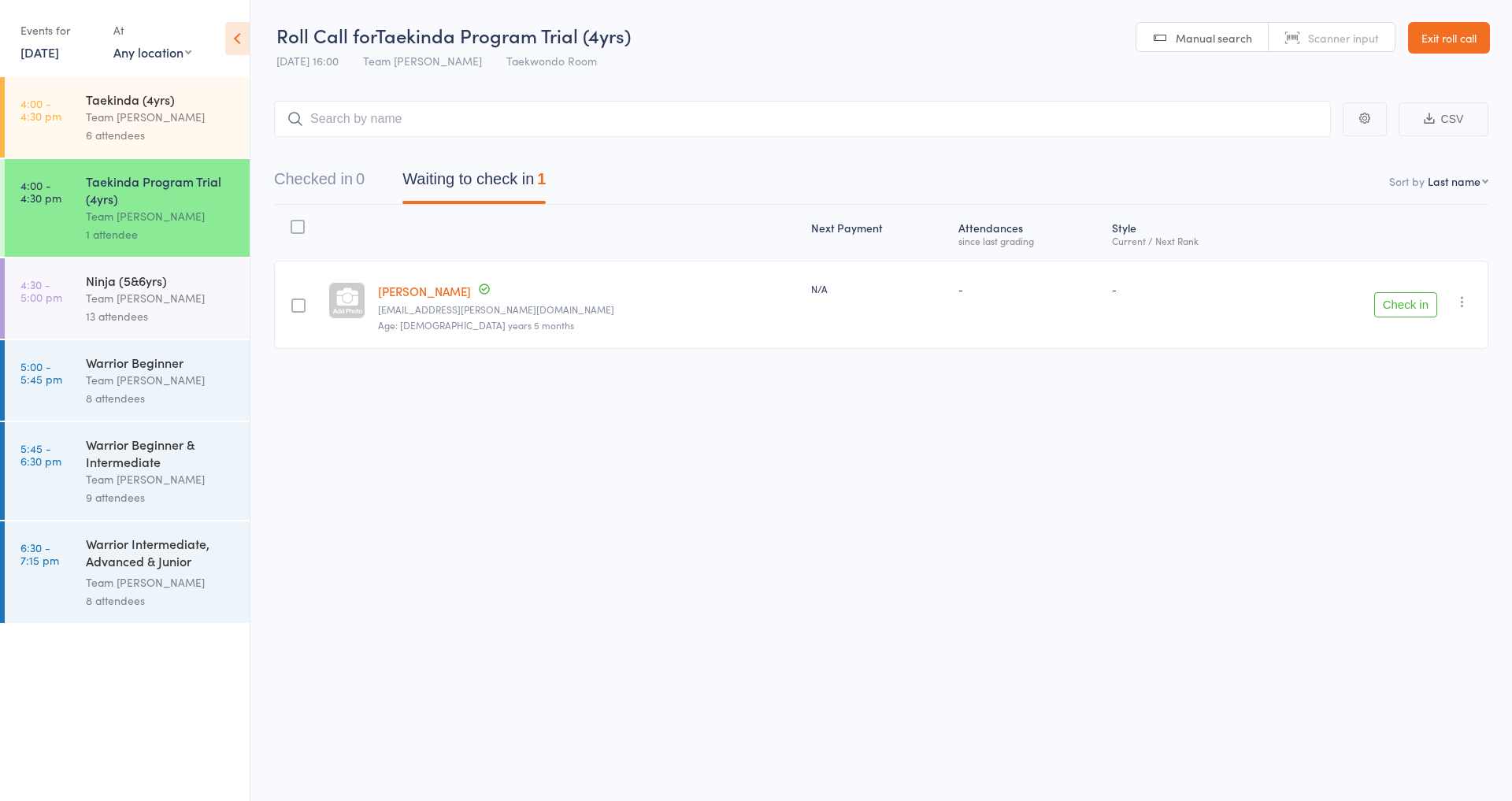
click at [1409, 293] on button "Check in" at bounding box center [1406, 304] width 63 height 25
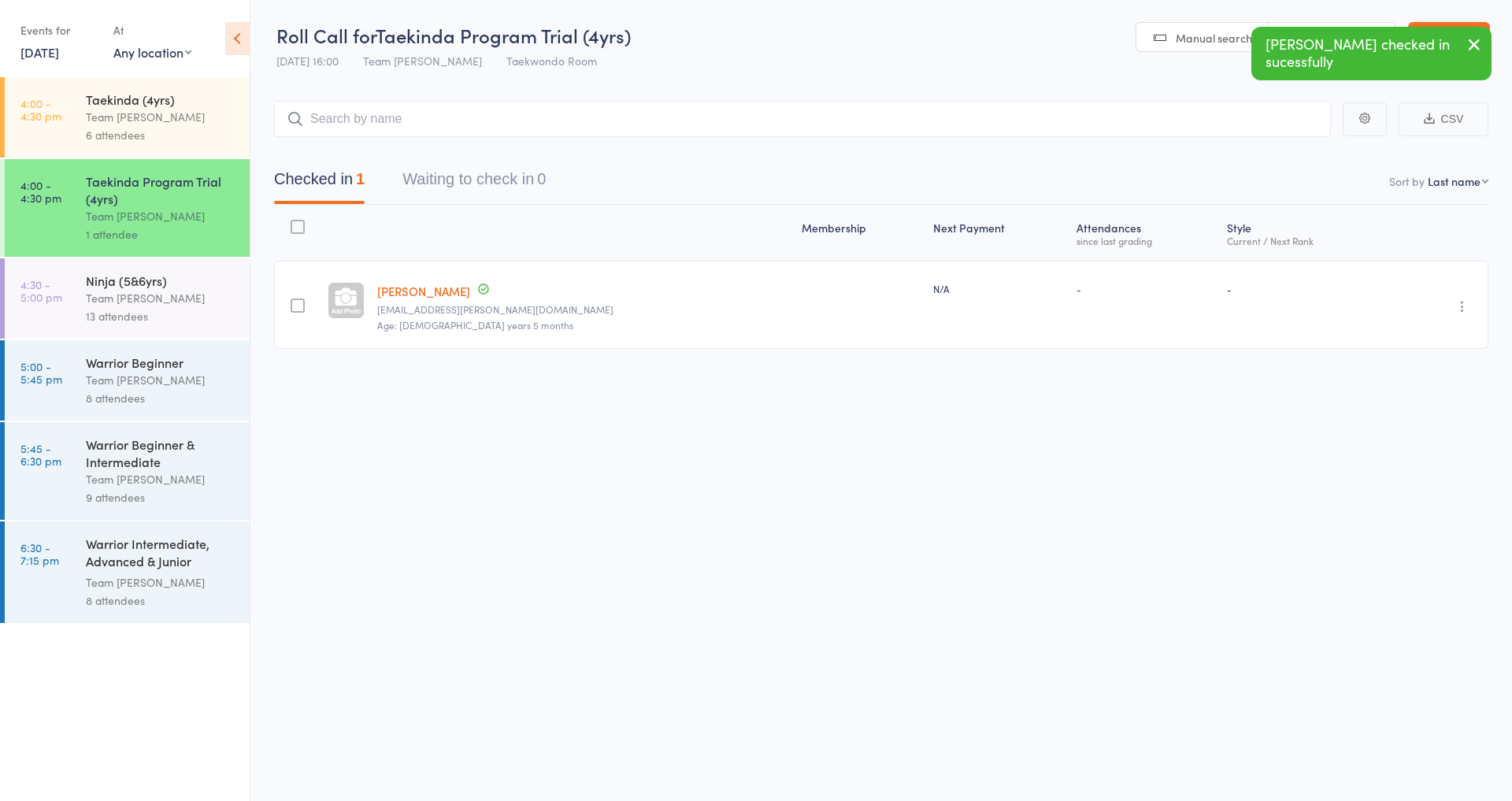
click at [195, 286] on div "Ninja (5&6yrs)" at bounding box center [161, 280] width 150 height 17
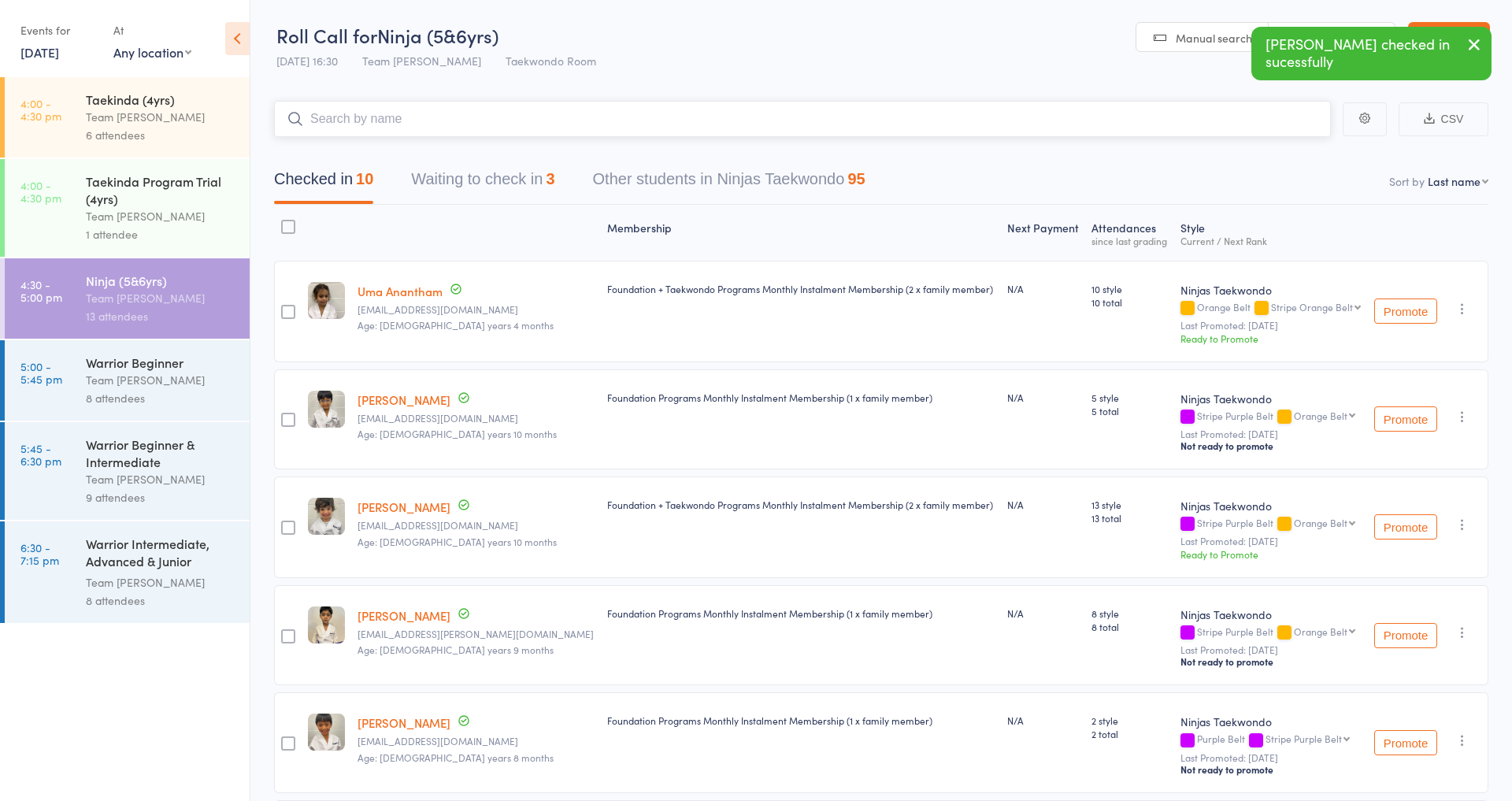
click at [451, 184] on button "Waiting to check in 3" at bounding box center [482, 184] width 143 height 42
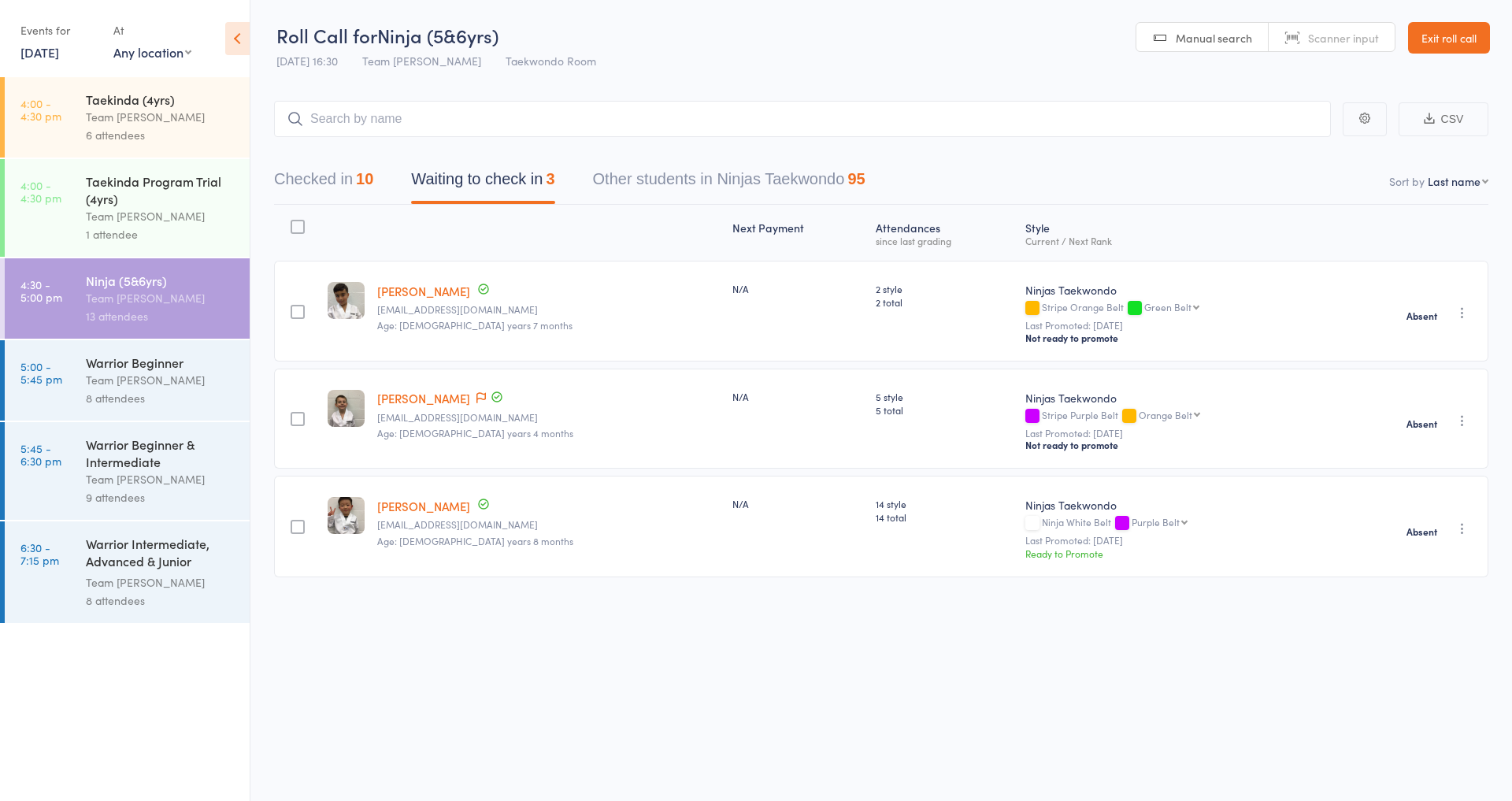
click at [168, 375] on div "Team [PERSON_NAME]" at bounding box center [161, 379] width 150 height 18
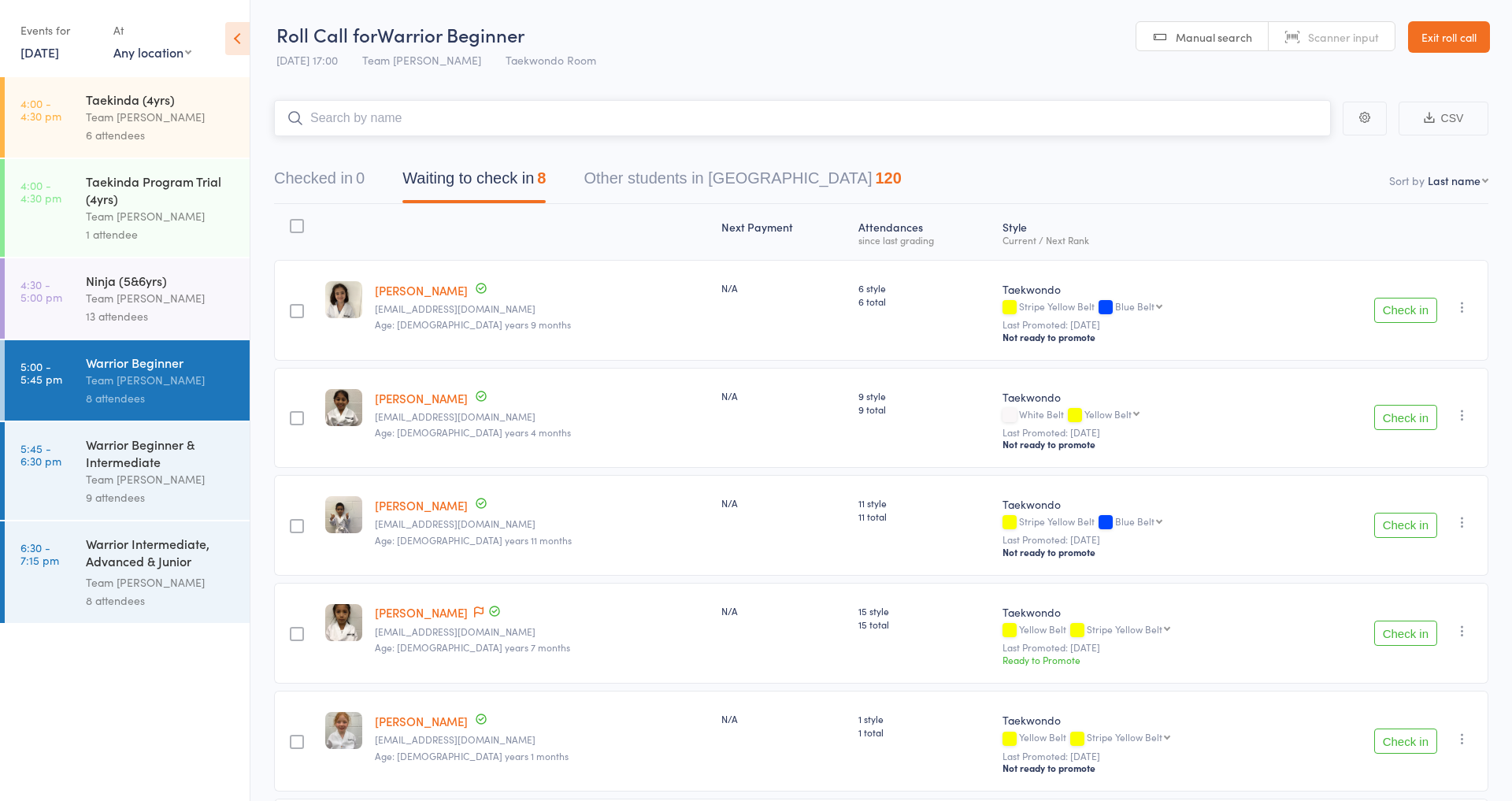
scroll to position [1, 1]
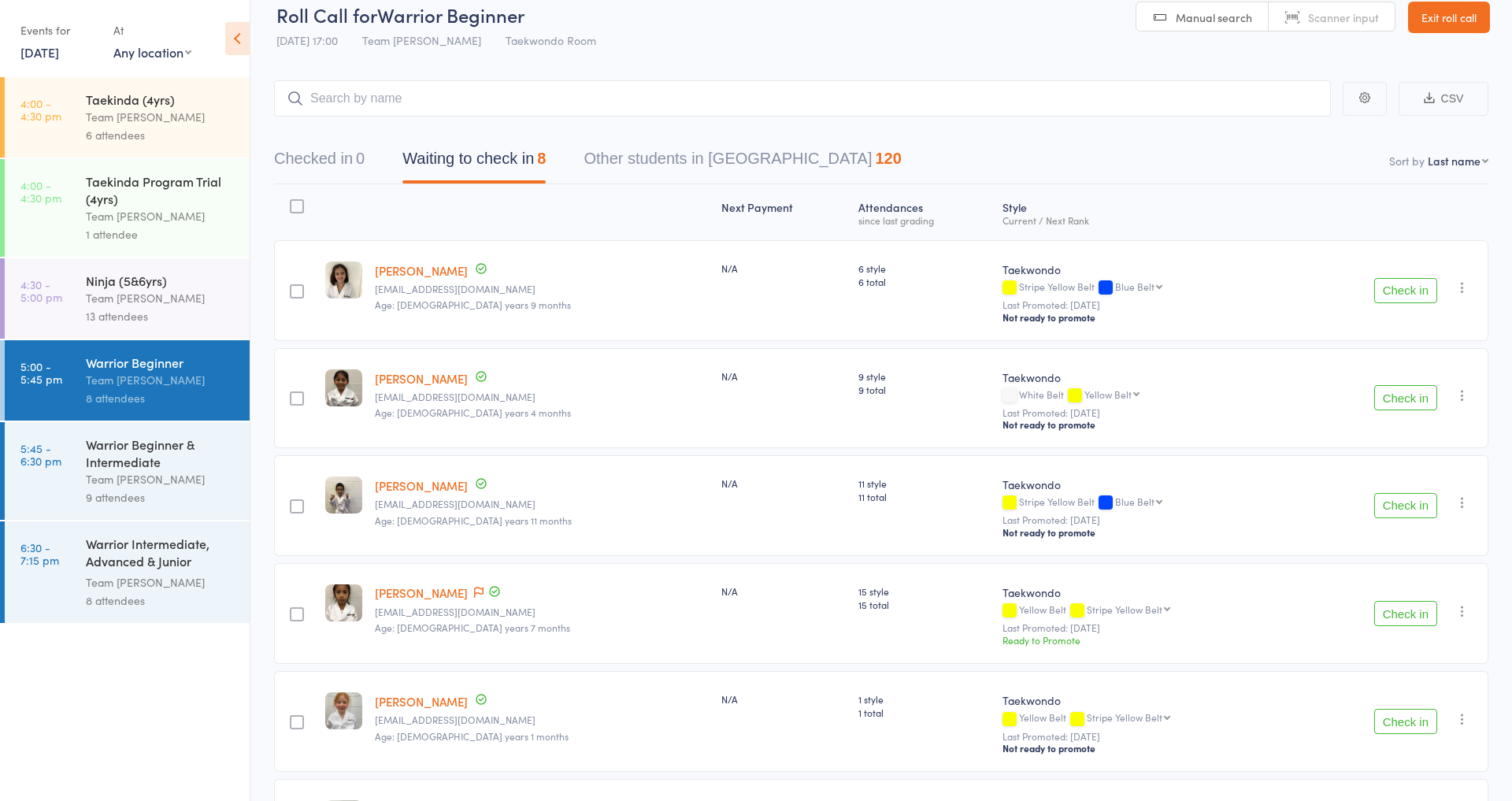
click at [1404, 311] on div "Check in Check in Promote Send message Add Note Add Task Add Flag Remove Mark a…" at bounding box center [1389, 290] width 197 height 101
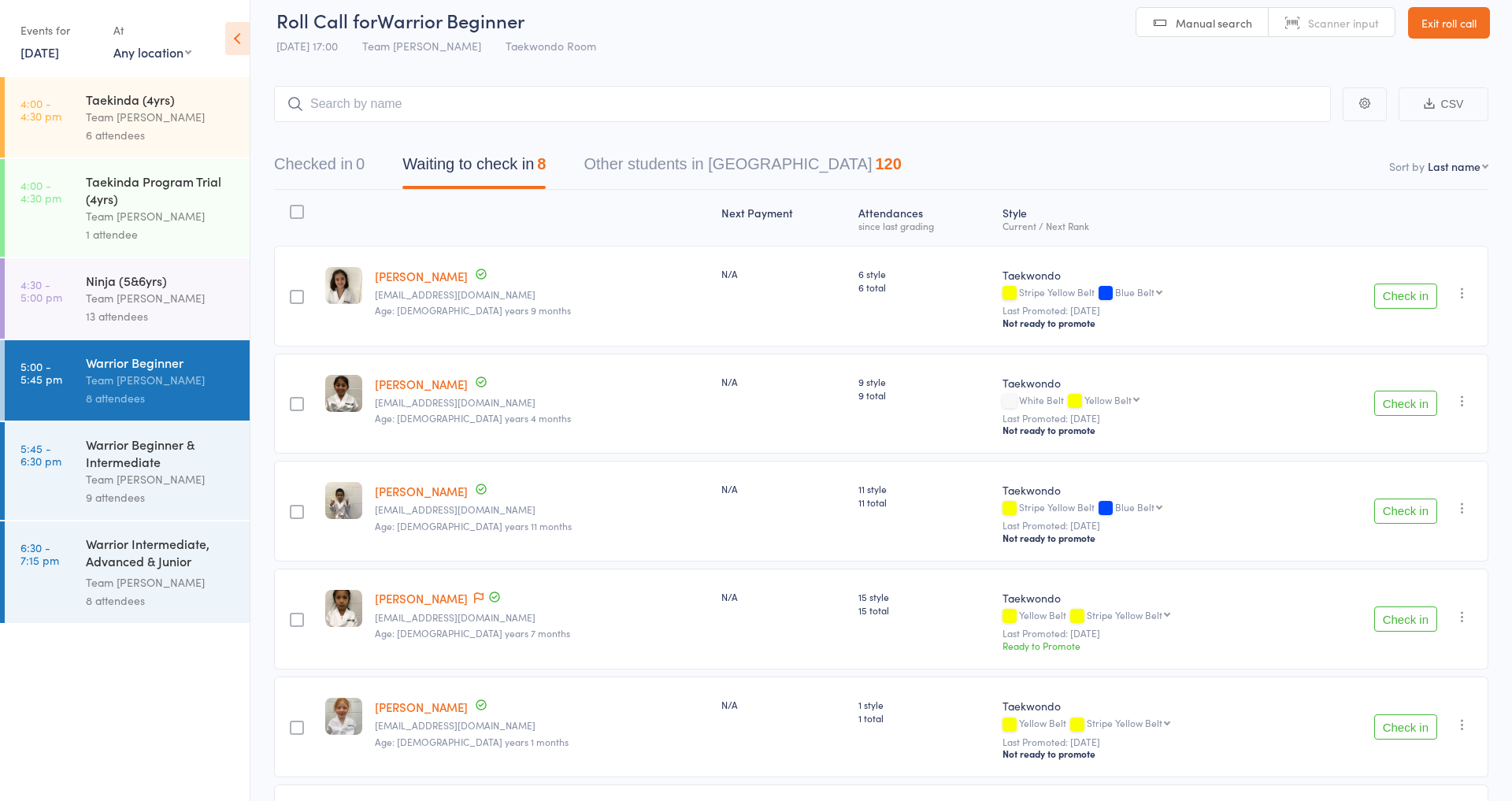
click at [1397, 290] on button "Check in" at bounding box center [1406, 295] width 63 height 25
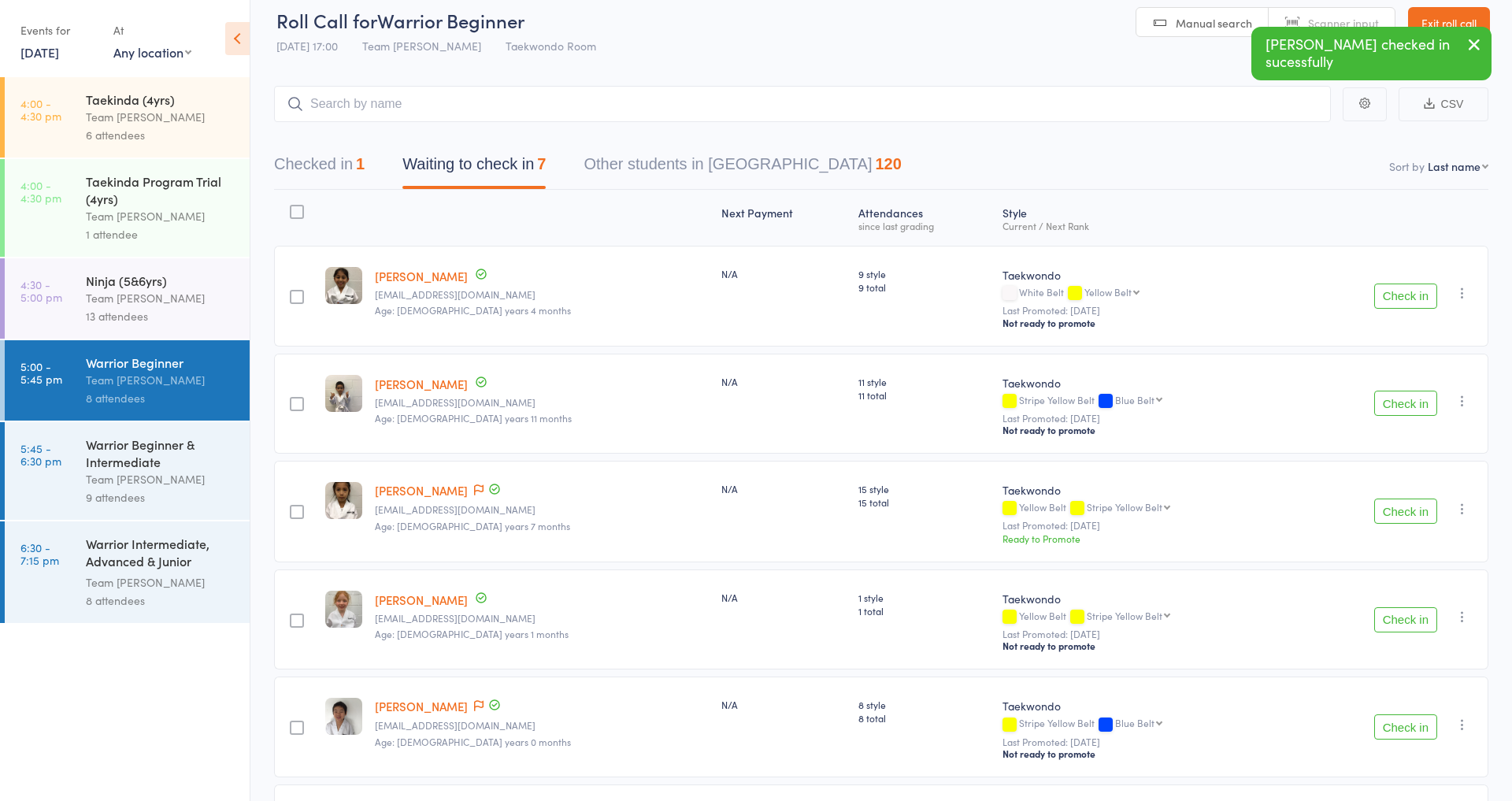
click at [1406, 299] on button "Check in" at bounding box center [1406, 295] width 63 height 25
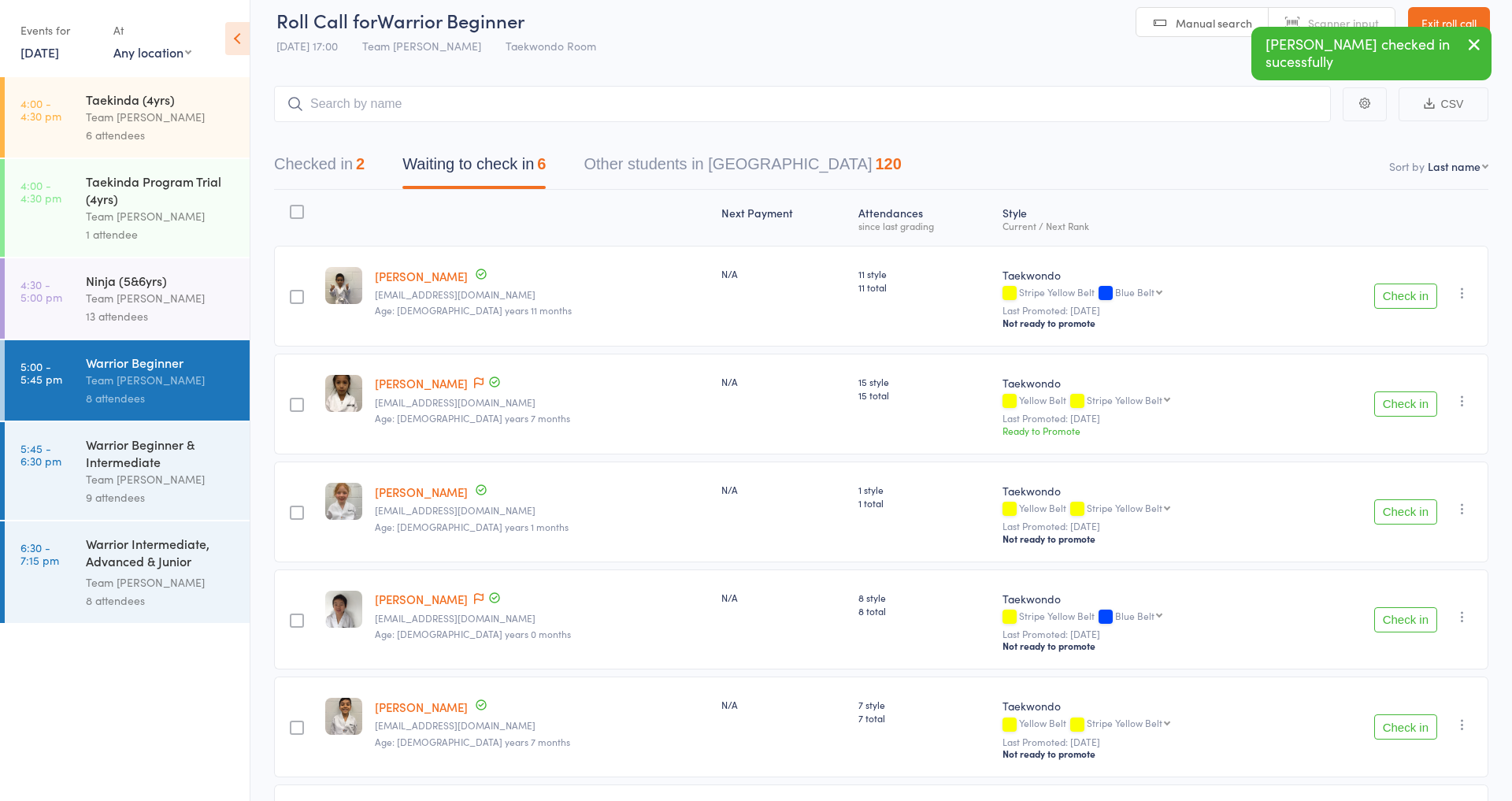
click at [1403, 292] on button "Check in" at bounding box center [1406, 295] width 63 height 25
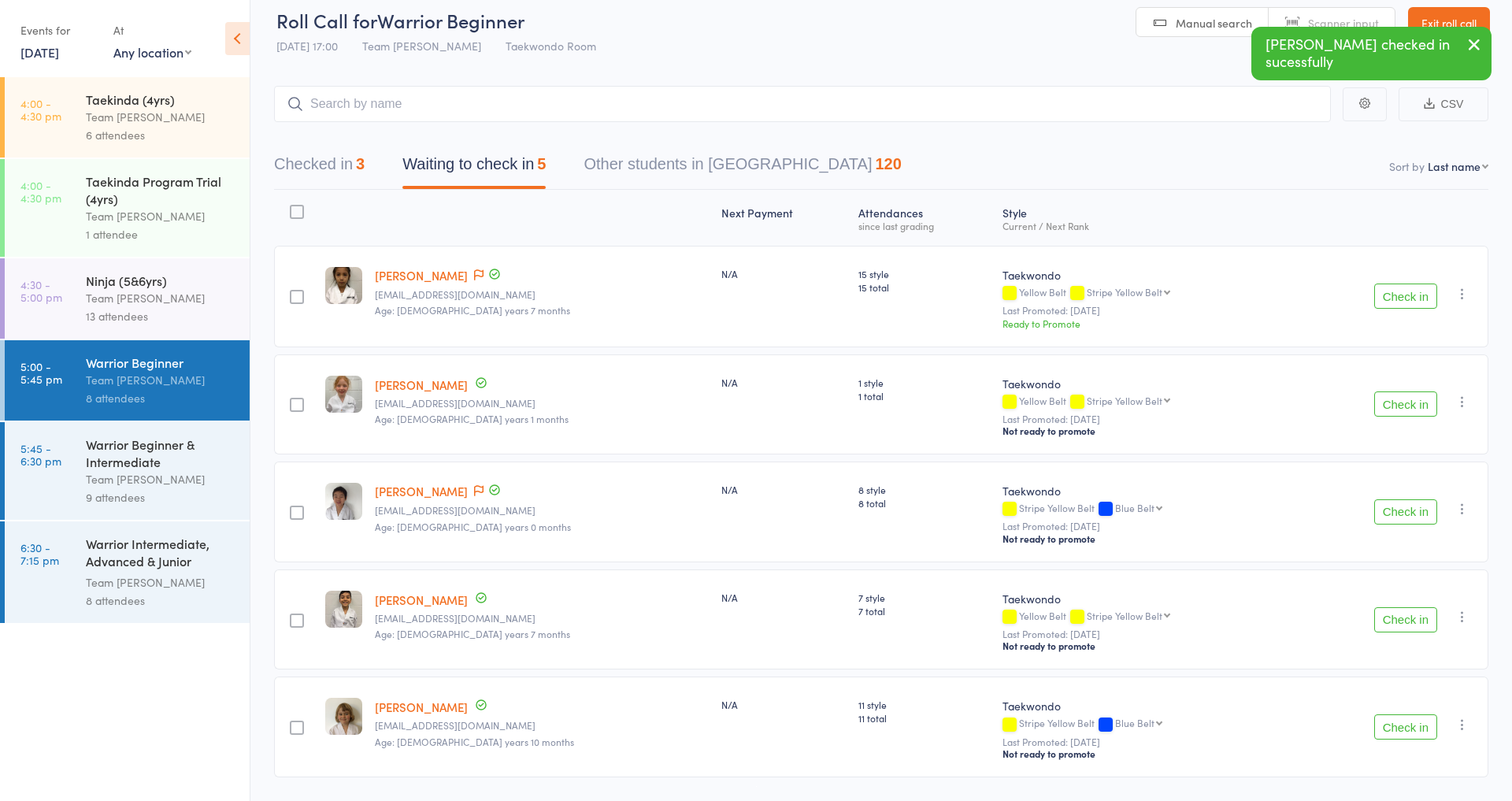
click at [1403, 292] on button "Check in" at bounding box center [1406, 295] width 63 height 25
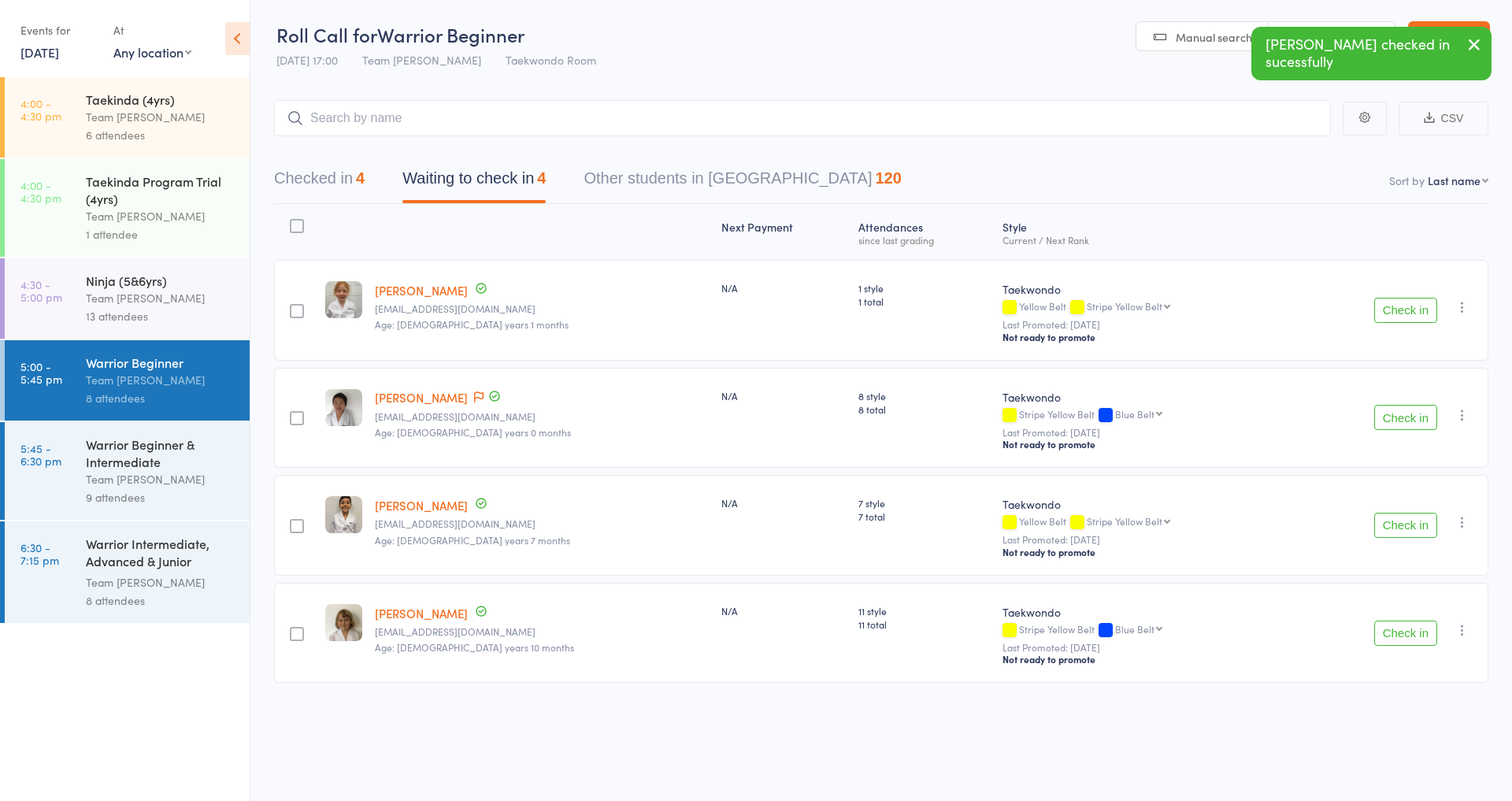
click at [1397, 325] on div "Check in Check in Promote Send message Add Note Add Task Add Flag Remove Mark a…" at bounding box center [1389, 310] width 197 height 101
click at [1399, 320] on button "Check in" at bounding box center [1406, 310] width 63 height 25
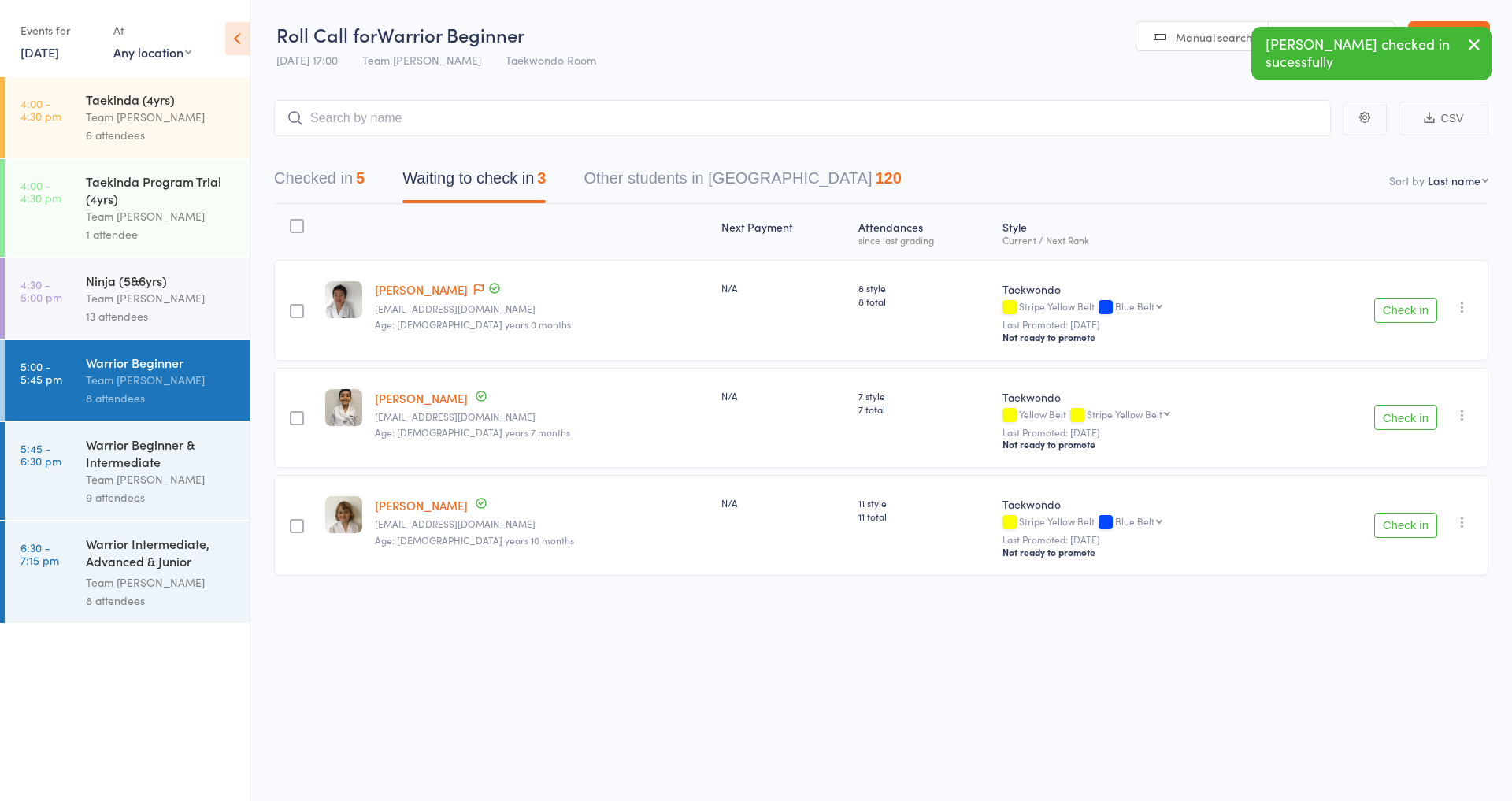
click at [1406, 312] on button "Check in" at bounding box center [1406, 310] width 63 height 25
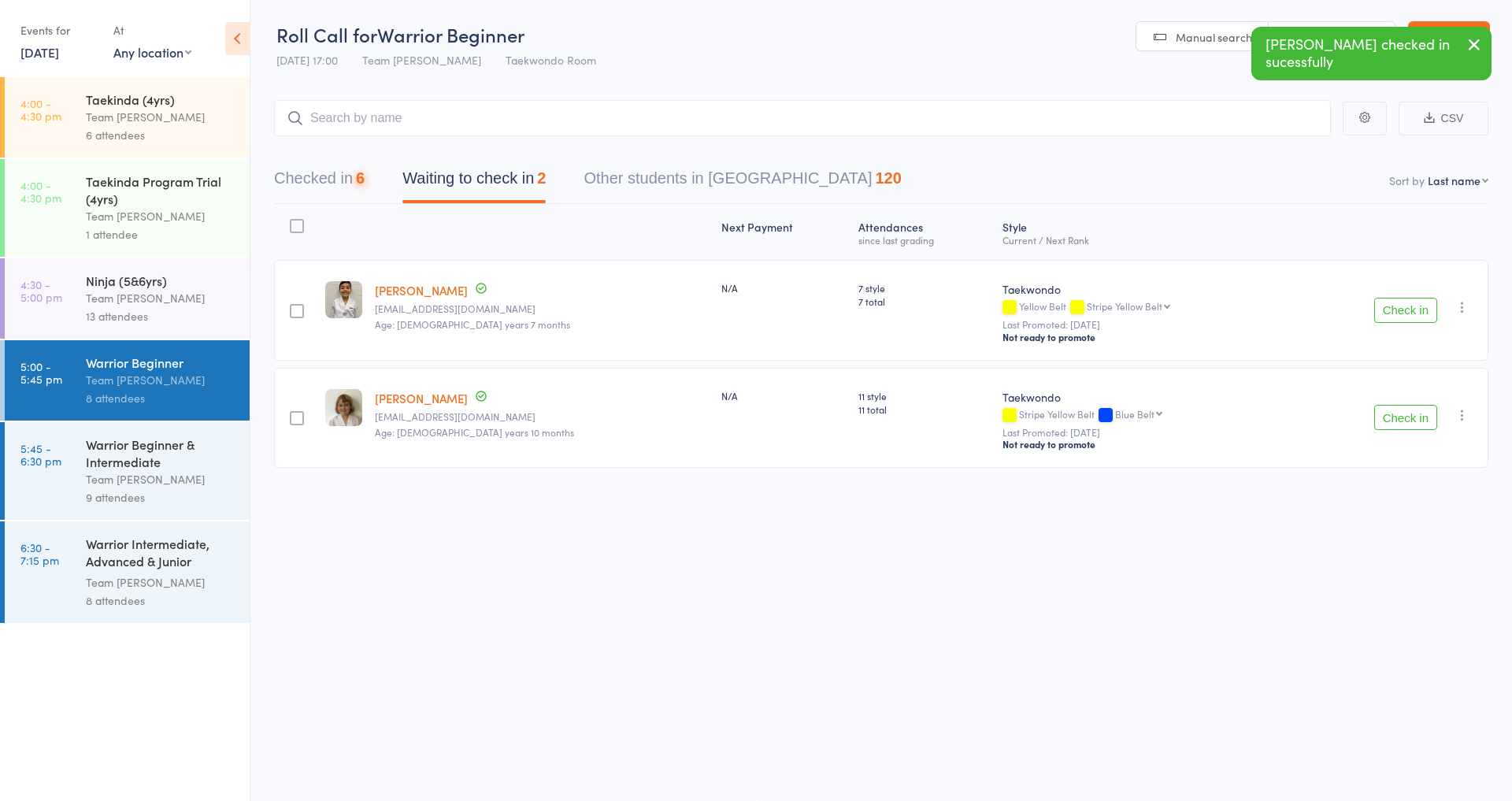
click at [1406, 312] on button "Check in" at bounding box center [1406, 310] width 63 height 25
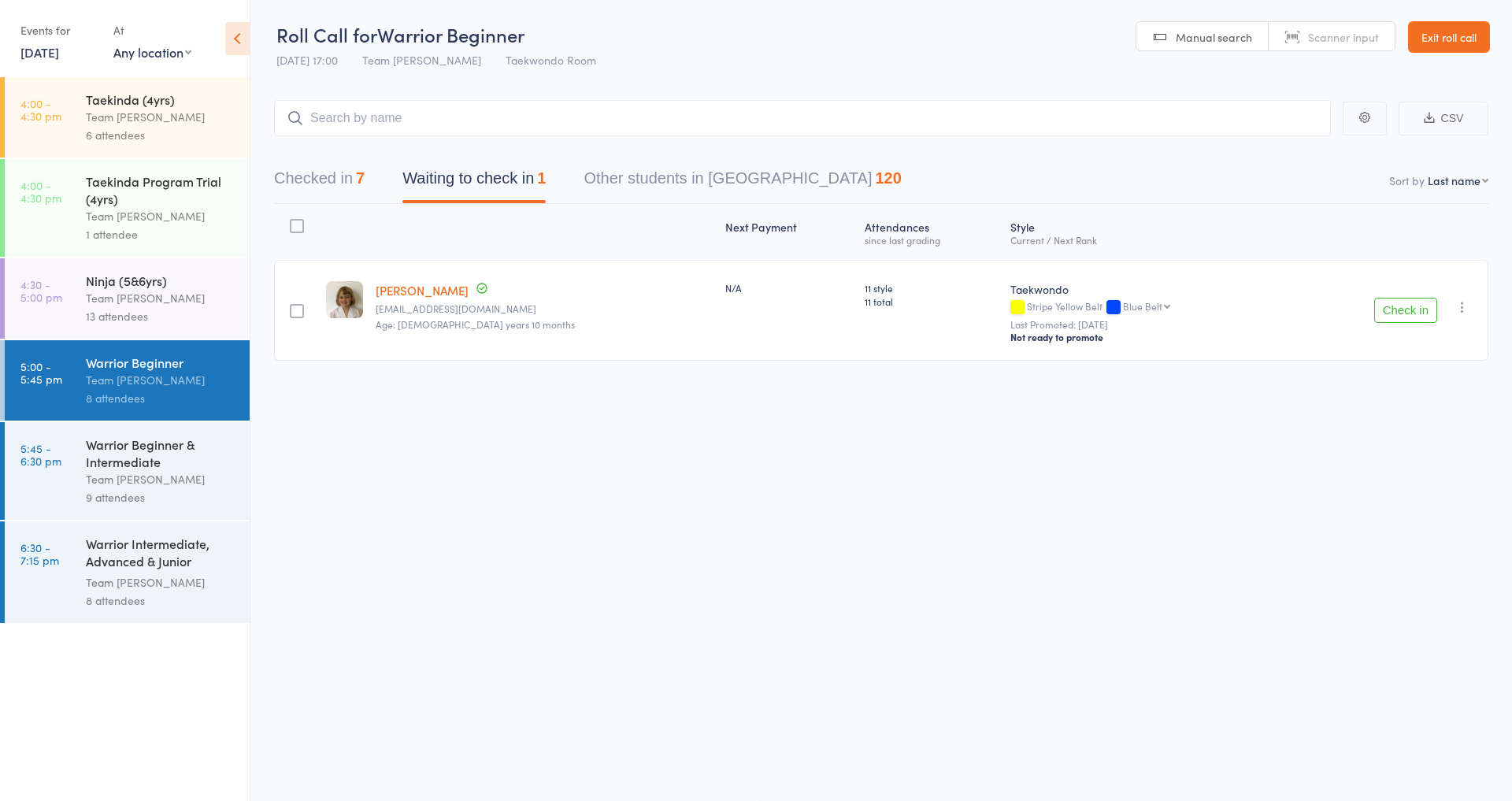
click at [1406, 312] on button "Check in" at bounding box center [1406, 310] width 63 height 25
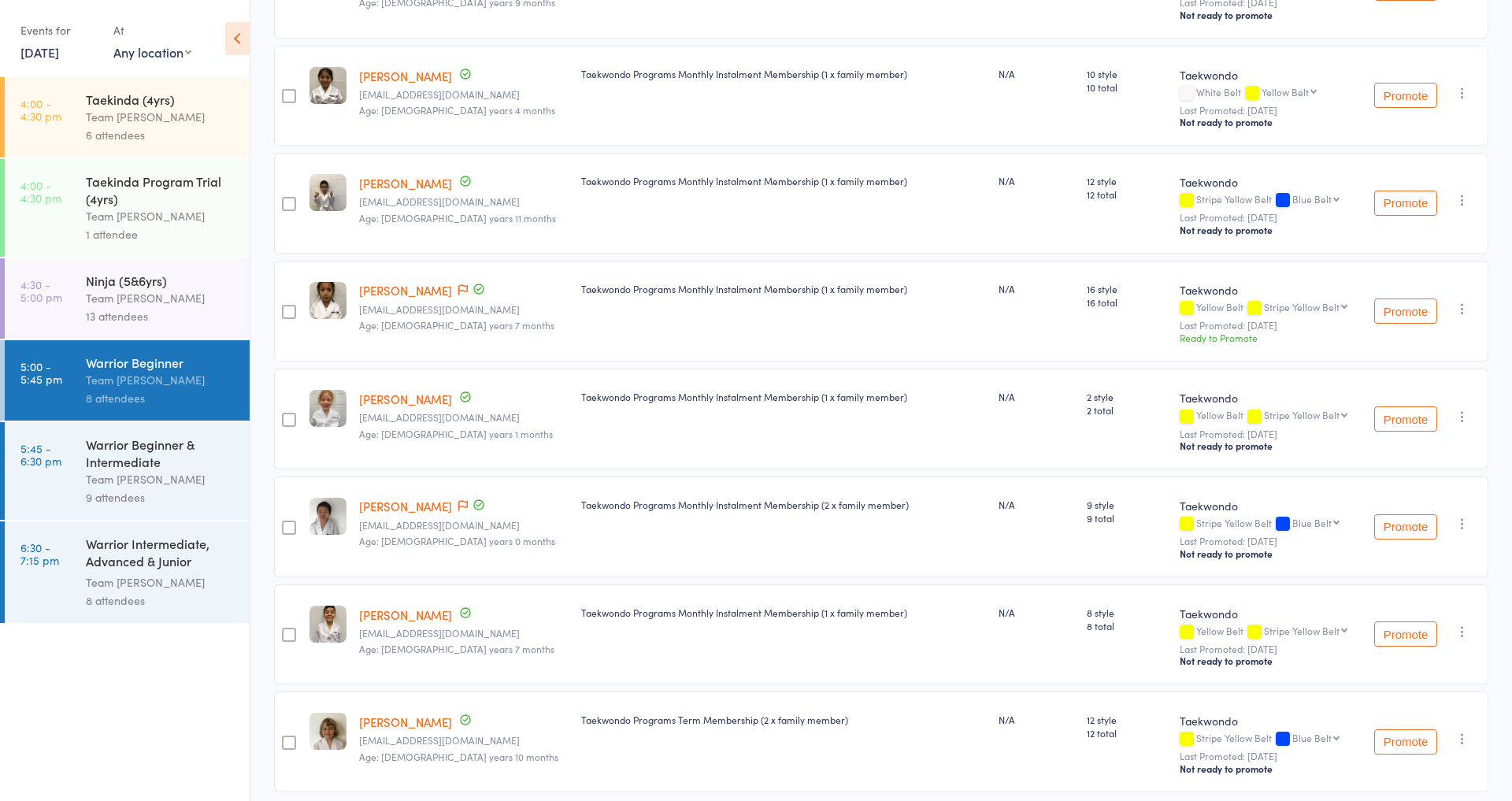
scroll to position [323, 1]
click at [1413, 312] on button "Promote" at bounding box center [1406, 311] width 63 height 25
click at [105, 458] on div "Warrior Beginner & Intermediate" at bounding box center [161, 452] width 150 height 35
